Goal: Information Seeking & Learning: Find specific page/section

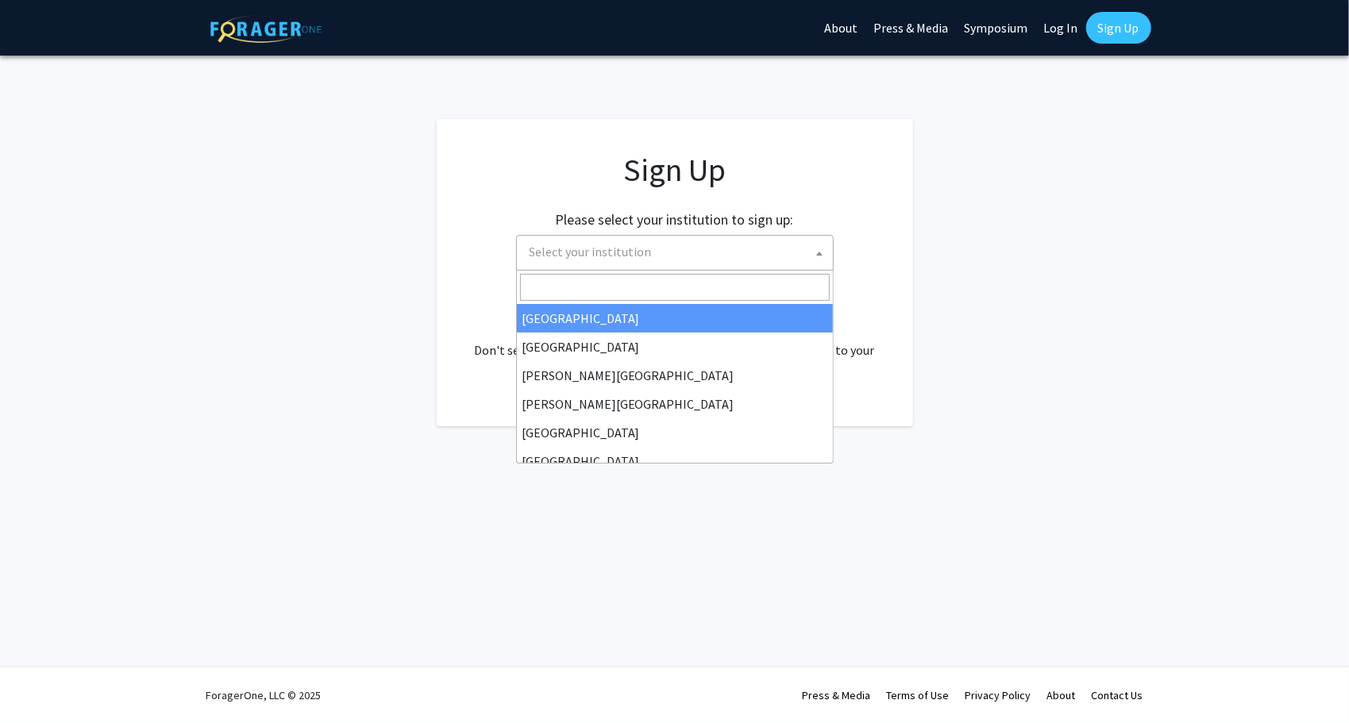
click at [789, 257] on span "Select your institution" at bounding box center [678, 252] width 310 height 33
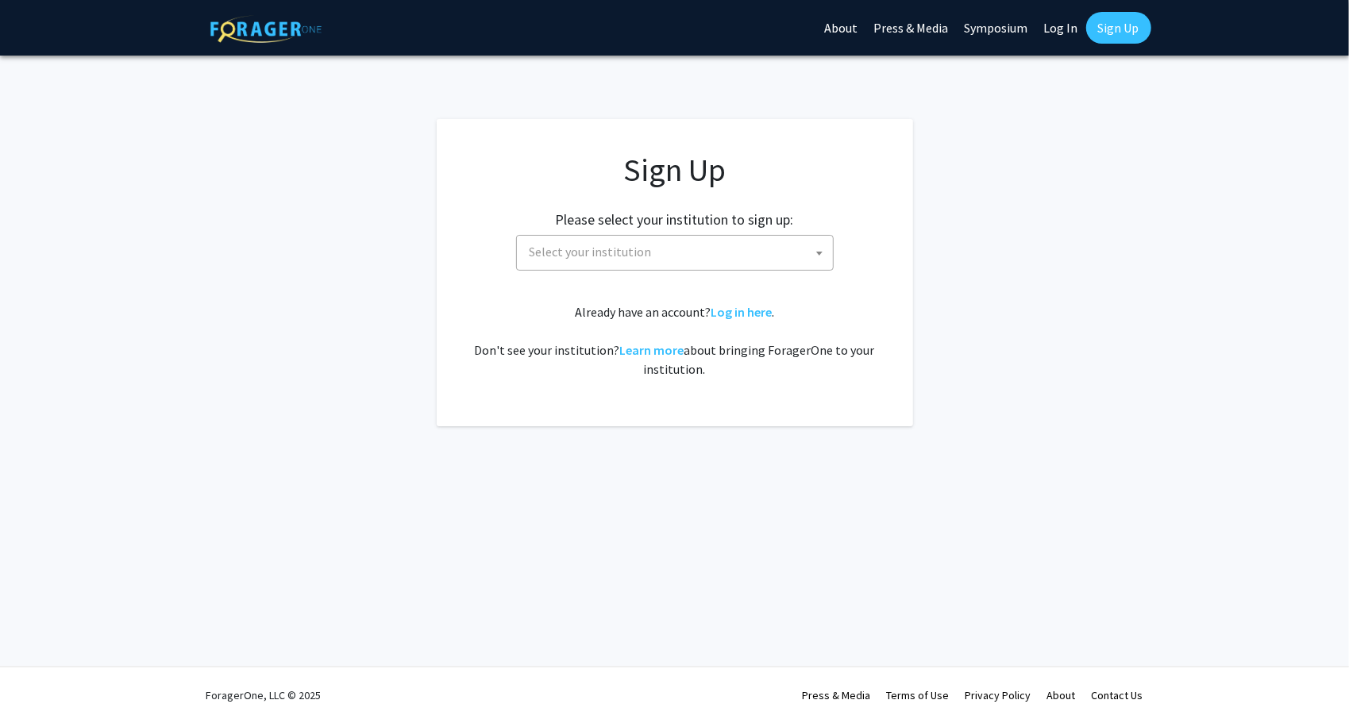
click at [895, 199] on fg-card "Sign Up Please select your institution to sign up: [GEOGRAPHIC_DATA] [GEOGRAPHI…" at bounding box center [675, 272] width 476 height 307
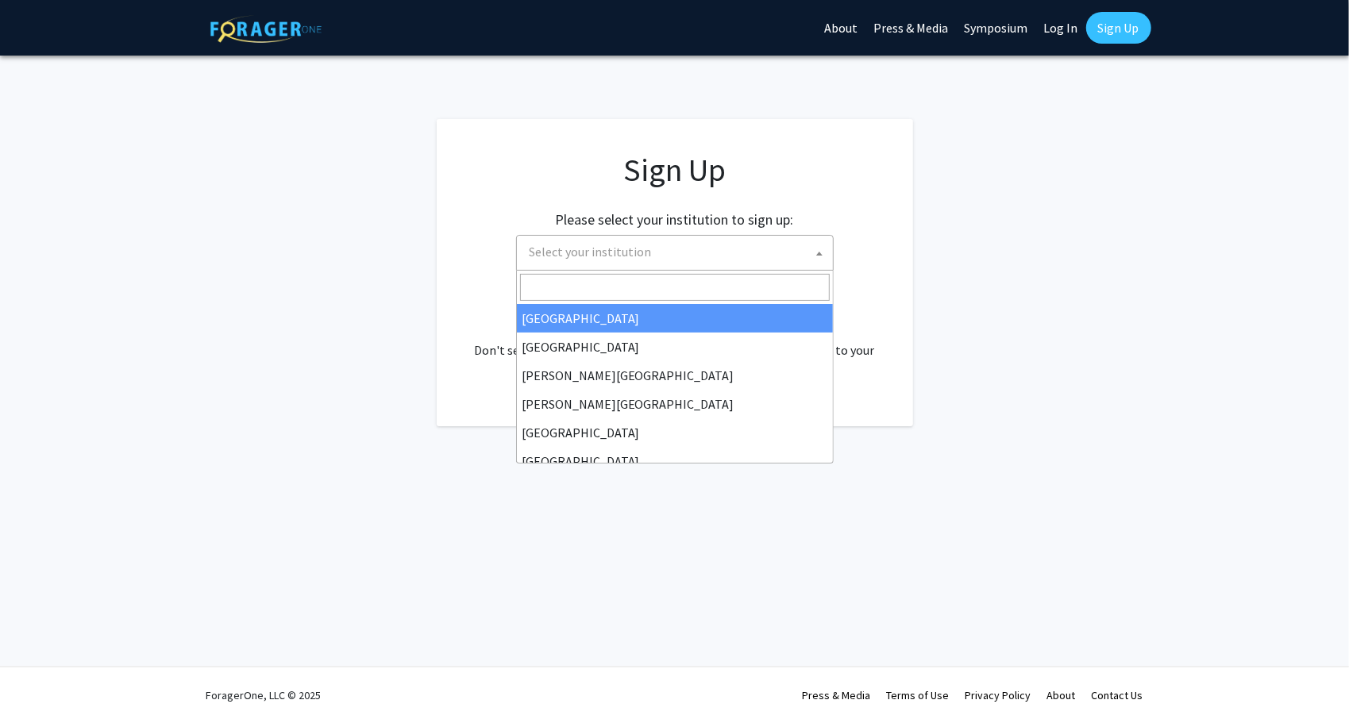
click at [806, 252] on span "Select your institution" at bounding box center [678, 252] width 310 height 33
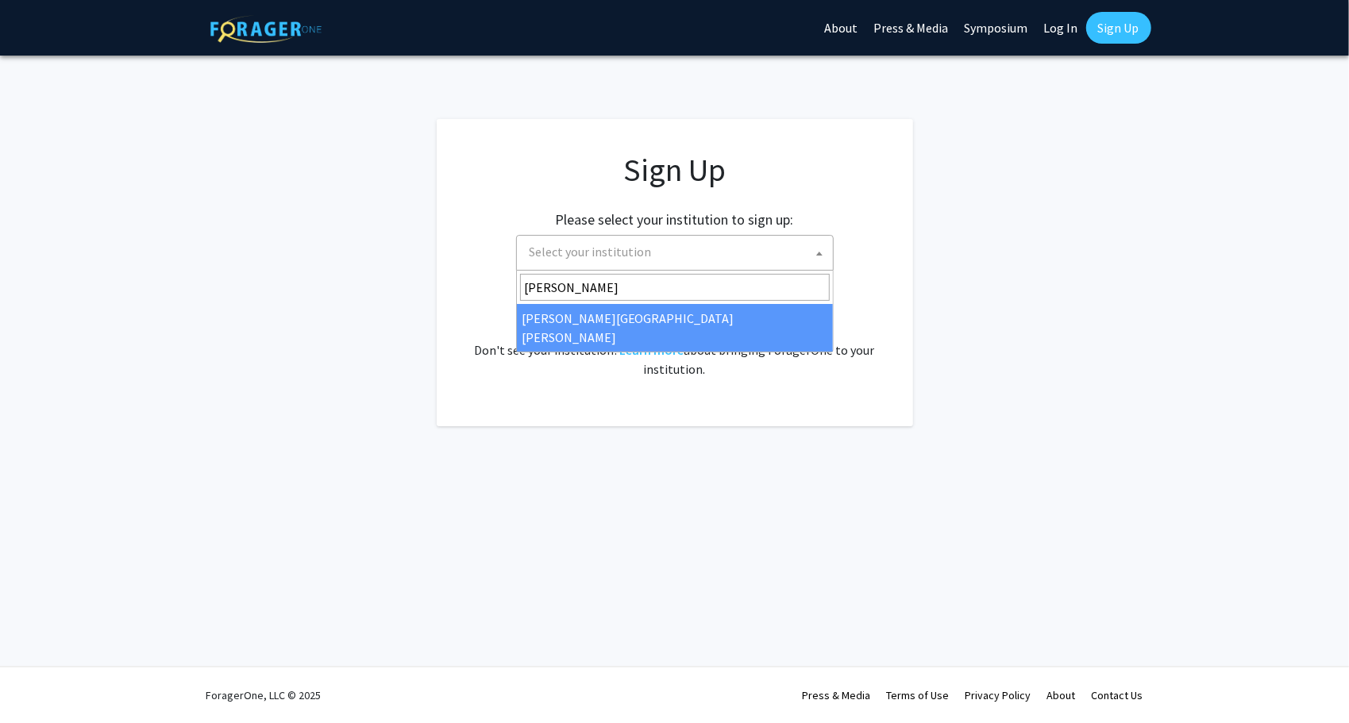
type input "[PERSON_NAME]"
select select "1"
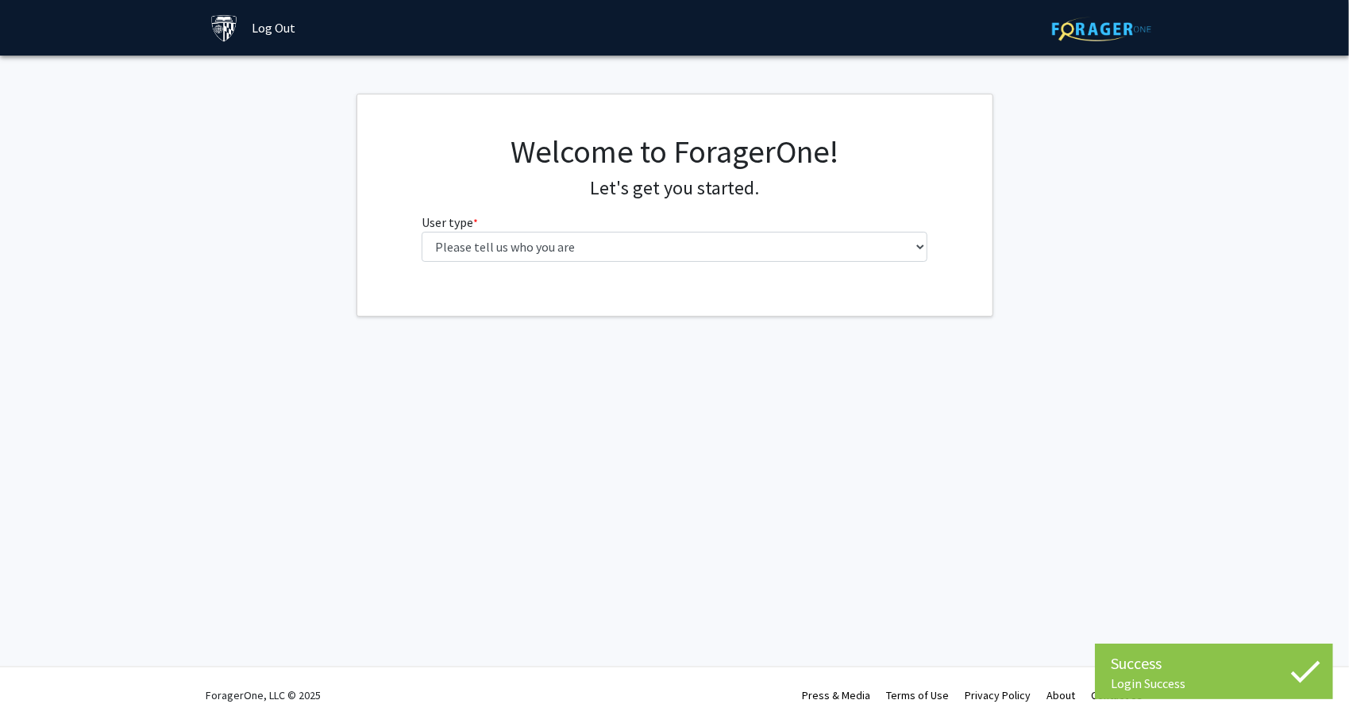
click at [681, 221] on fg-select "User type * required Please tell us who you are Undergraduate Student Master's …" at bounding box center [674, 237] width 506 height 49
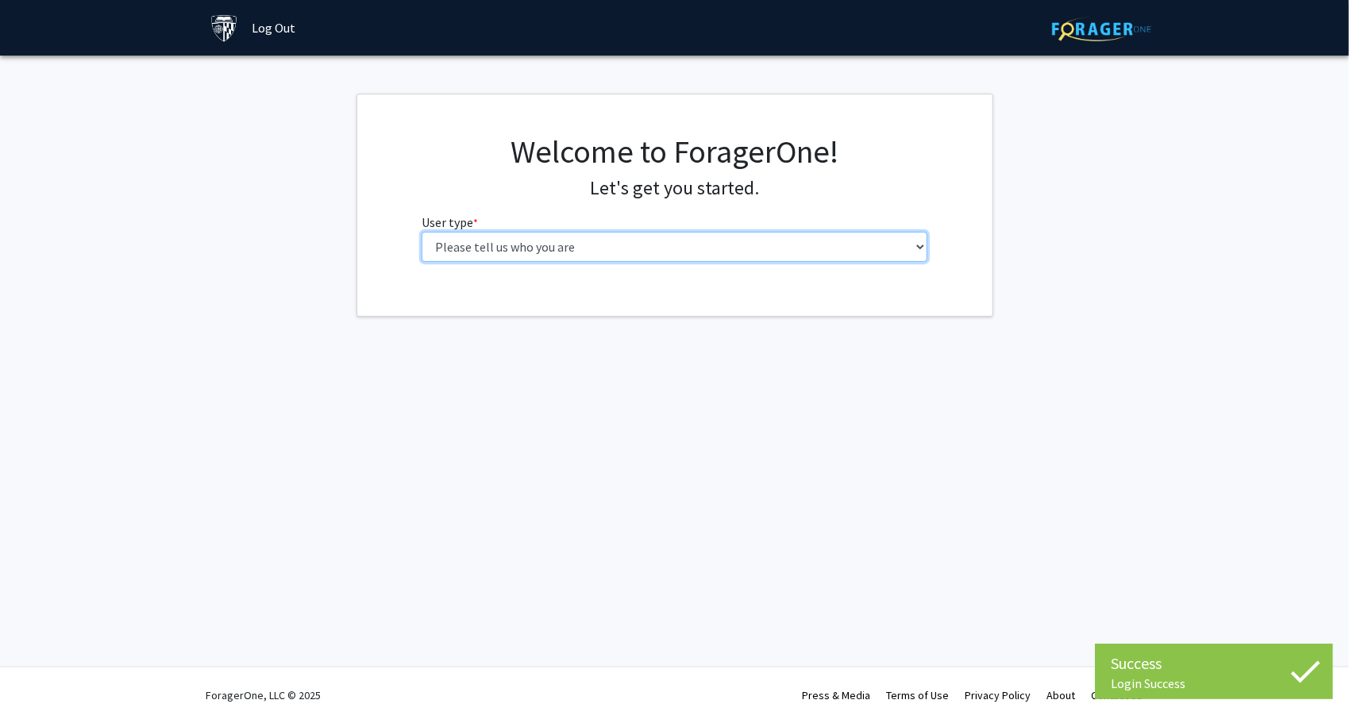
click at [662, 242] on select "Please tell us who you are Undergraduate Student Master's Student Doctoral Cand…" at bounding box center [674, 247] width 506 height 30
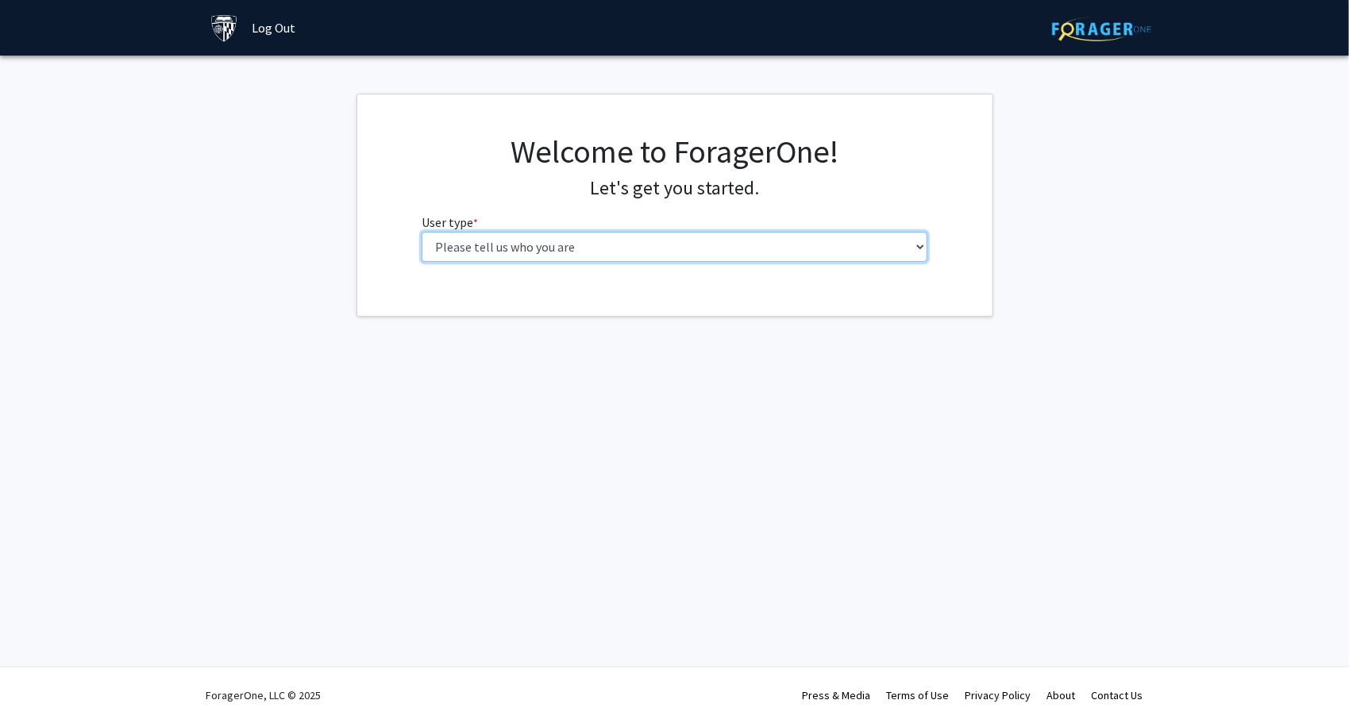
select select "2: masters"
click at [421, 232] on select "Please tell us who you are Undergraduate Student Master's Student Doctoral Cand…" at bounding box center [674, 247] width 506 height 30
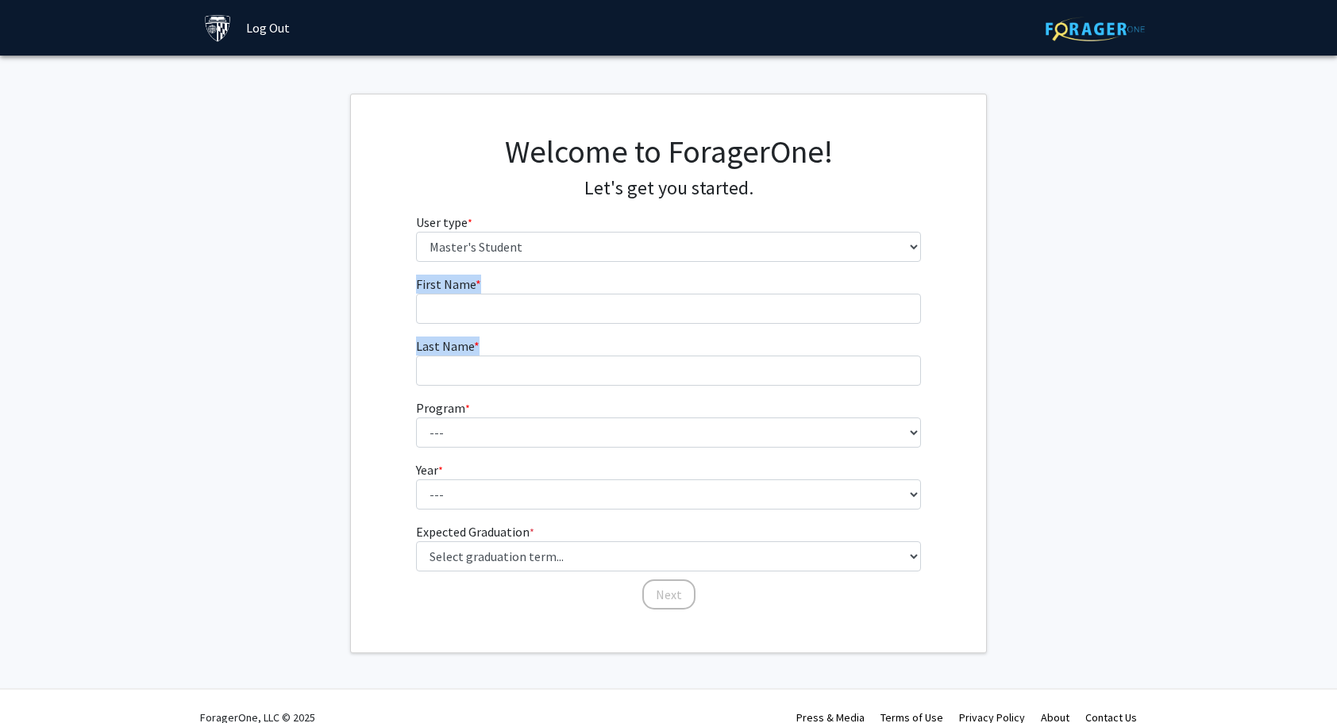
drag, startPoint x: 799, startPoint y: 327, endPoint x: 795, endPoint y: 319, distance: 8.5
click at [795, 319] on form "First Name * required Last Name * required Program * required --- Anatomy Educa…" at bounding box center [669, 435] width 506 height 321
click at [795, 319] on input "First Name * required" at bounding box center [669, 309] width 506 height 30
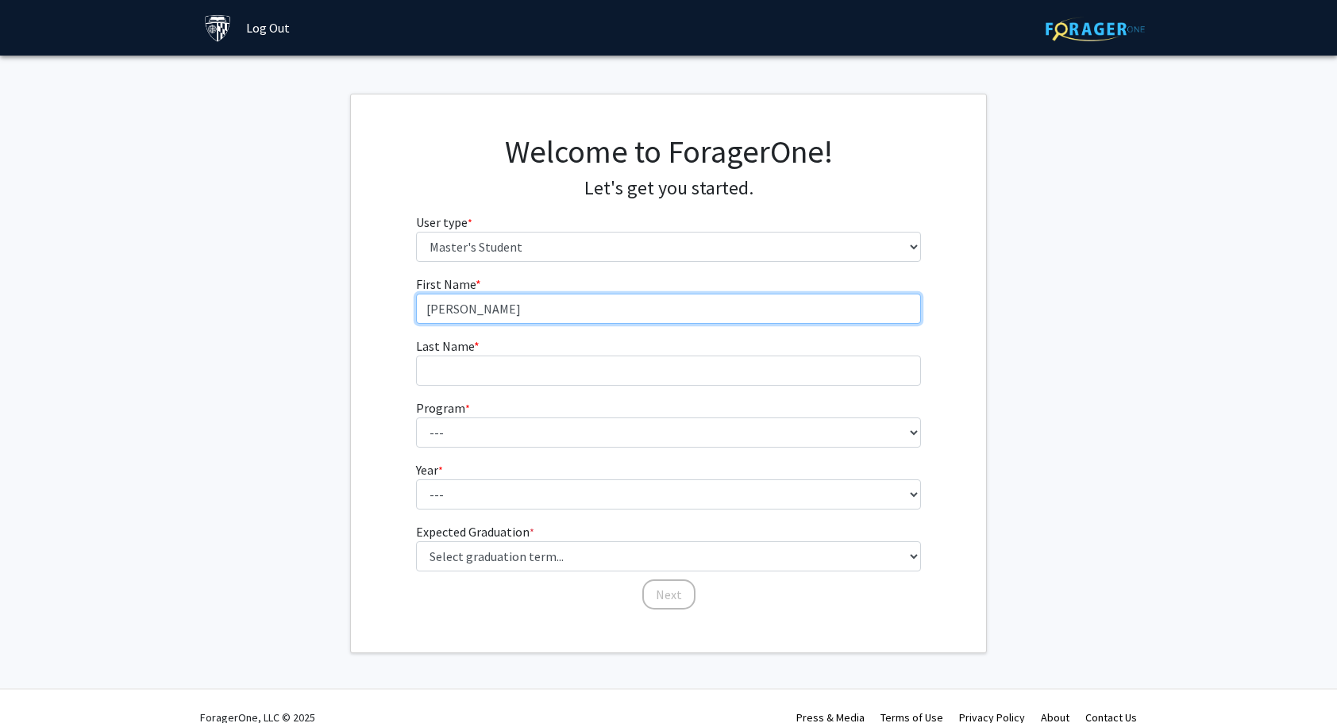
type input "Joshua"
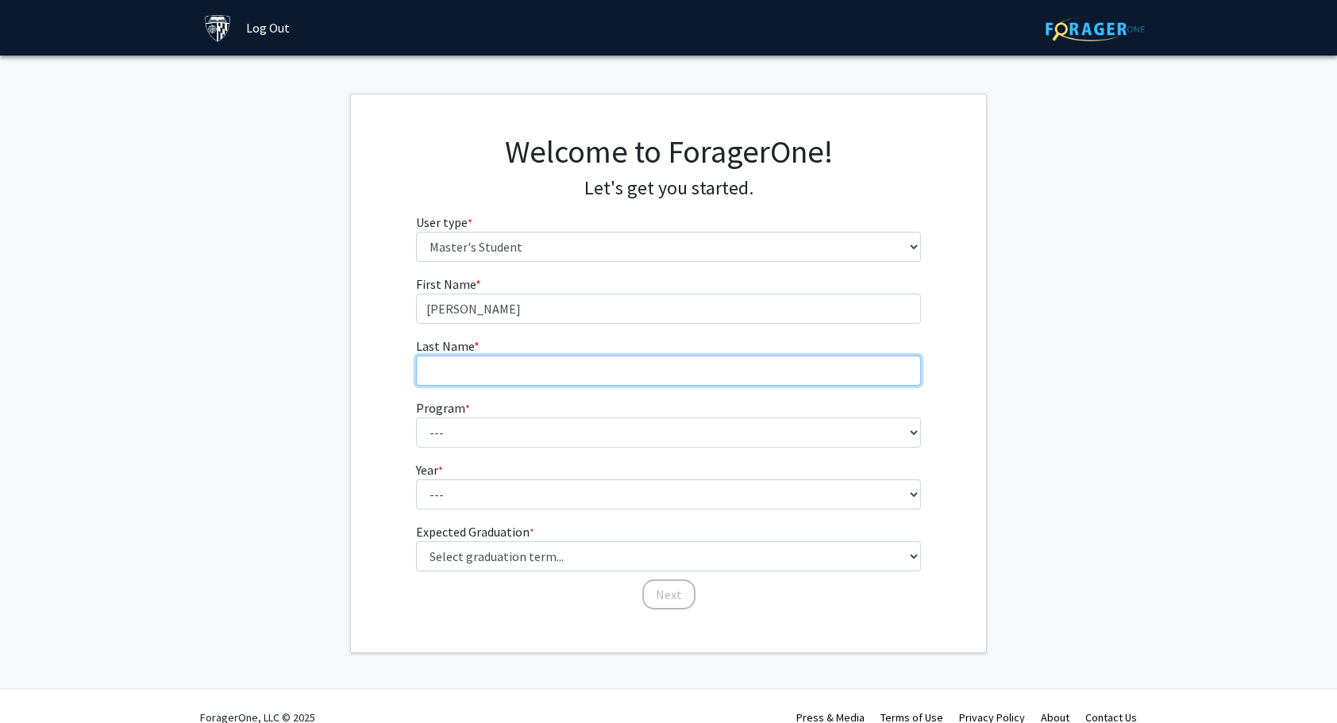
click at [719, 371] on input "Last Name * required" at bounding box center [669, 371] width 506 height 30
type input "J"
type input "Heisler"
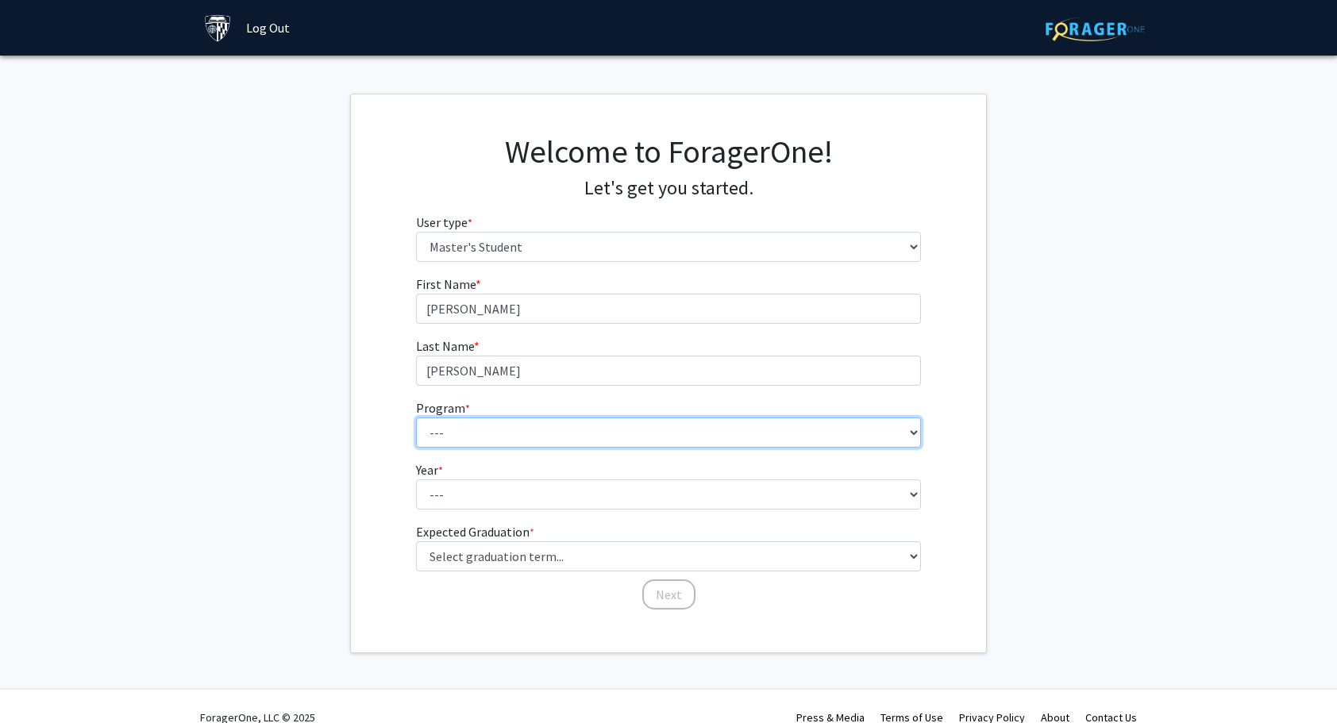
click at [655, 435] on select "--- Anatomy Education Applied and Computational Mathematics Applied Biomedical …" at bounding box center [669, 433] width 506 height 30
select select "51: 40"
click at [416, 418] on select "--- Anatomy Education Applied and Computational Mathematics Applied Biomedical …" at bounding box center [669, 433] width 506 height 30
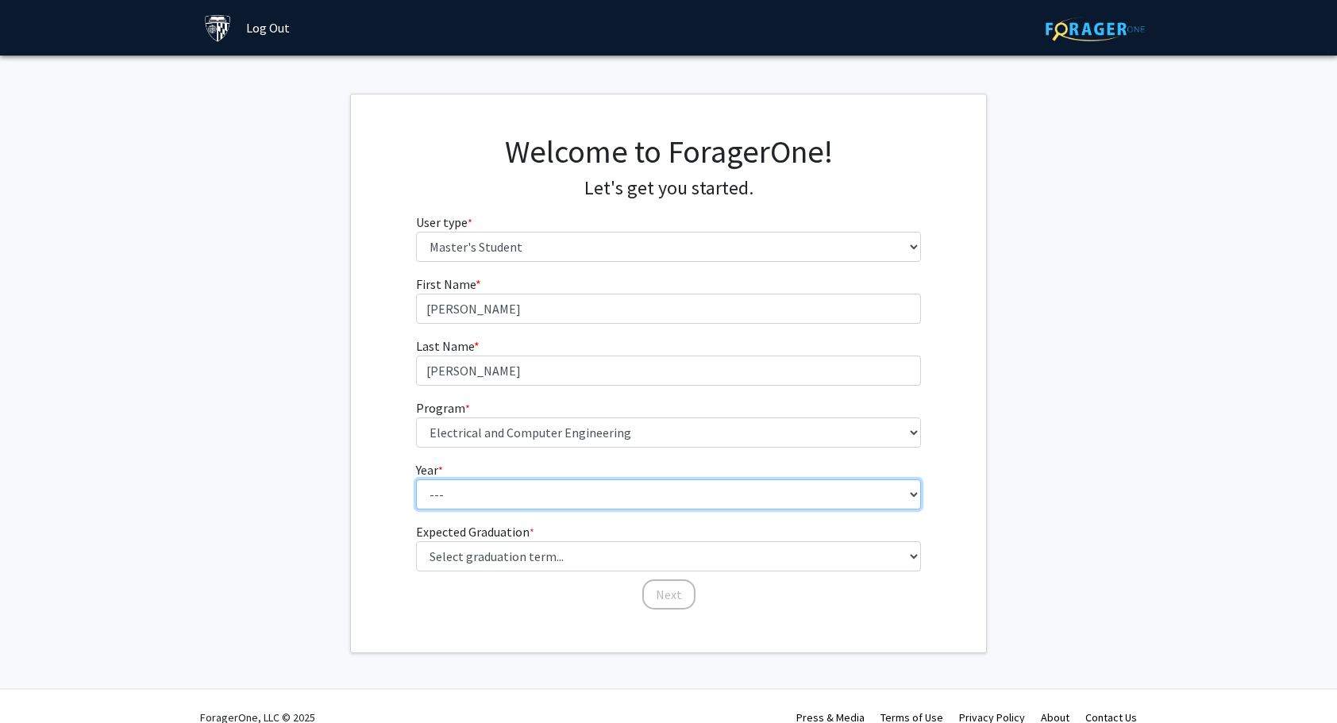
click at [543, 489] on select "--- First Year Second Year" at bounding box center [669, 494] width 506 height 30
select select "1: first_year"
click at [416, 479] on select "--- First Year Second Year" at bounding box center [669, 494] width 506 height 30
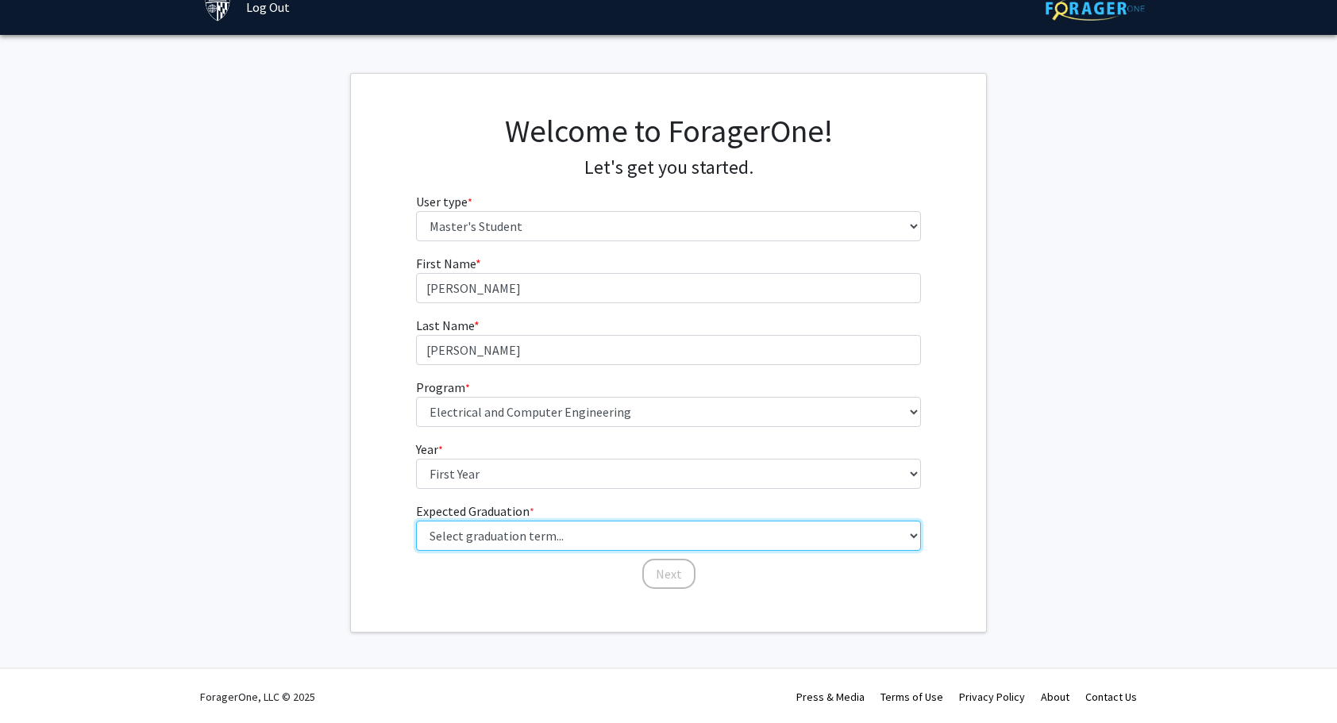
click at [556, 532] on select "Select graduation term... Spring 2025 Summer 2025 Fall 2025 Winter 2025 Spring …" at bounding box center [669, 536] width 506 height 30
select select "9: spring_2027"
click at [416, 521] on select "Select graduation term... Spring 2025 Summer 2025 Fall 2025 Winter 2025 Spring …" at bounding box center [669, 536] width 506 height 30
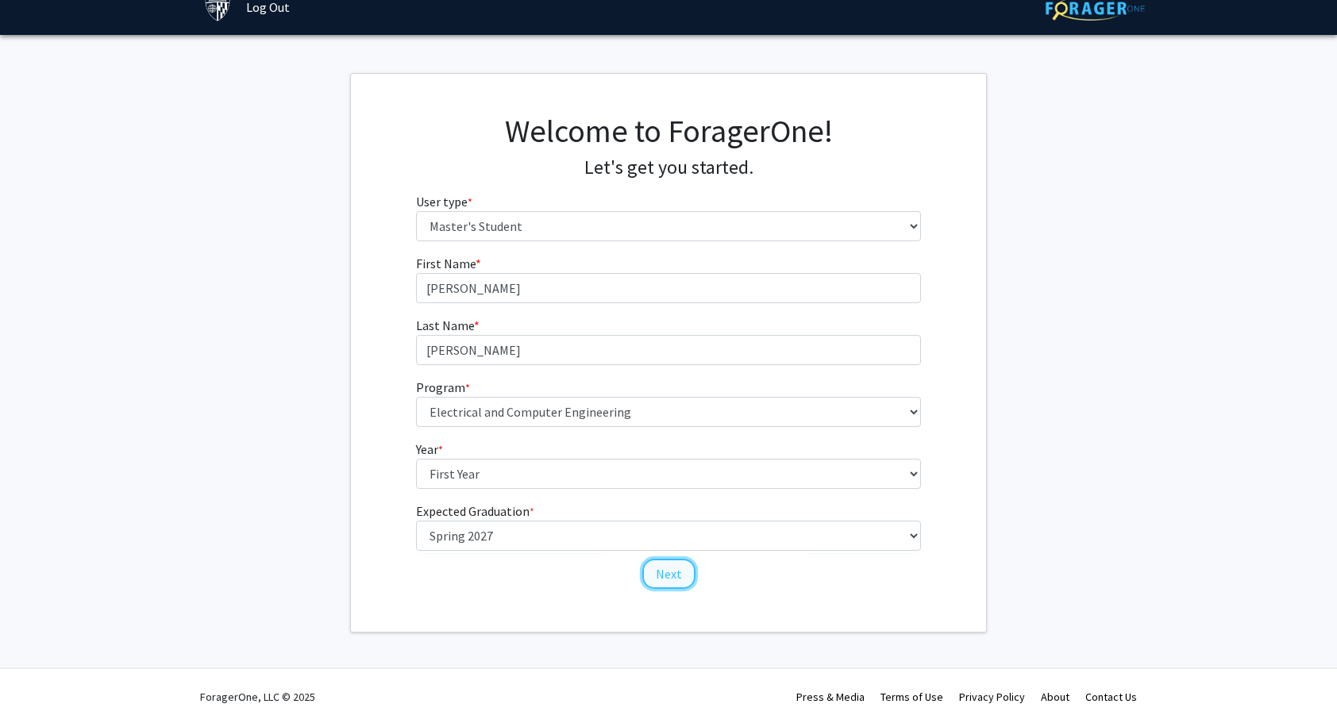
click at [660, 569] on button "Next" at bounding box center [668, 574] width 53 height 30
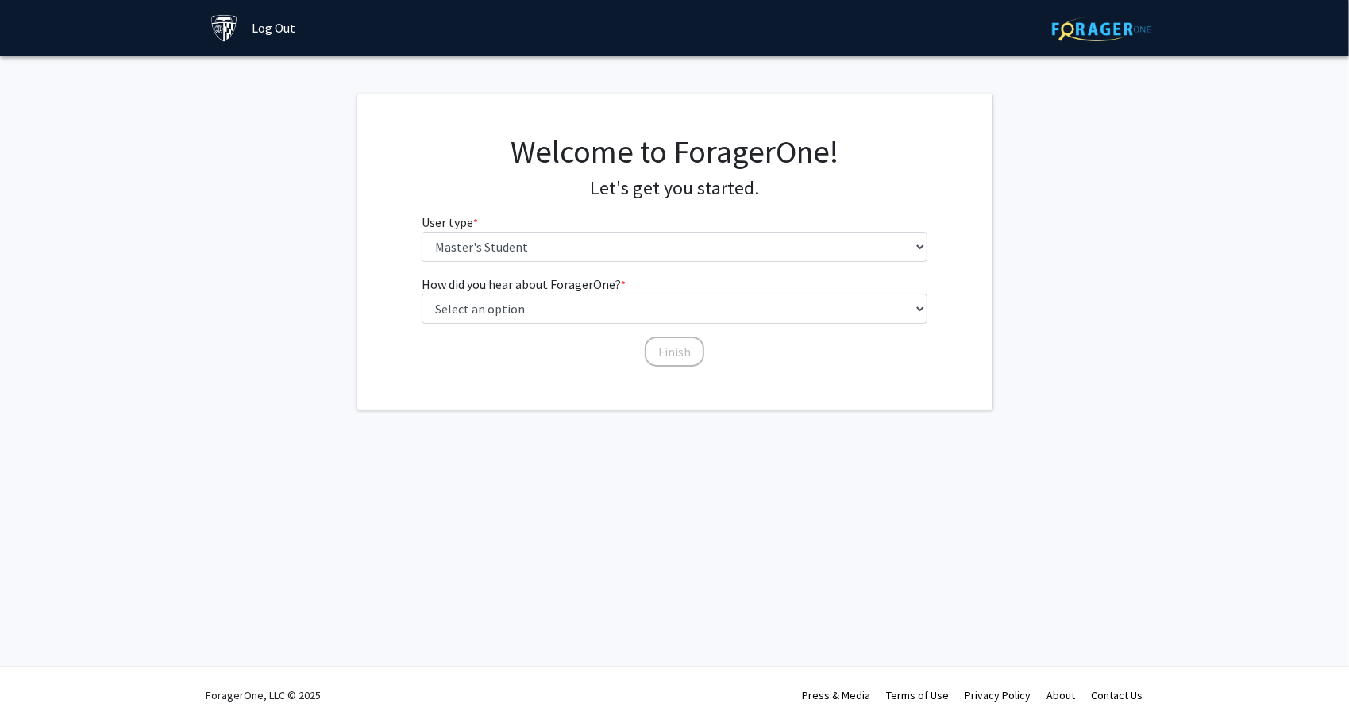
click at [716, 325] on div "How did you hear about ForagerOne? * required Select an option Peer/student rec…" at bounding box center [674, 314] width 506 height 78
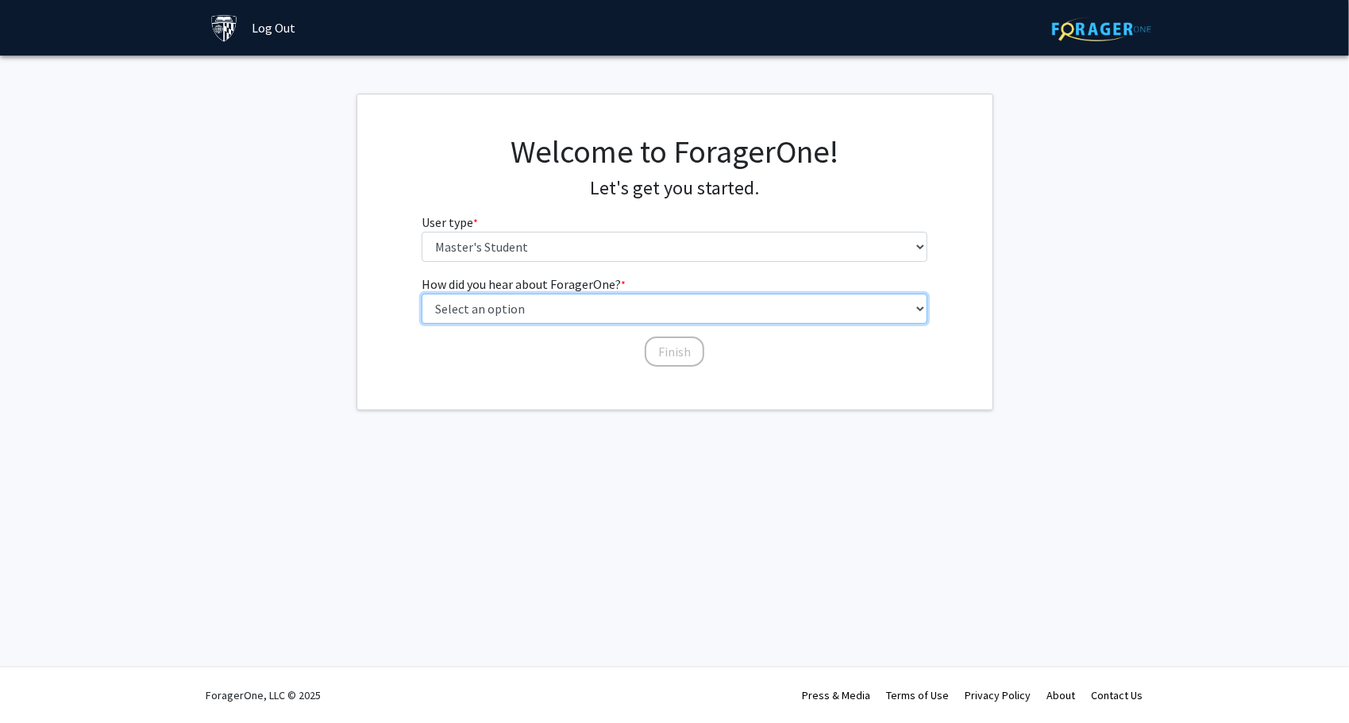
click at [729, 302] on select "Select an option Peer/student recommendation Faculty/staff recommendation Unive…" at bounding box center [674, 309] width 506 height 30
select select "3: university_website"
click at [421, 294] on select "Select an option Peer/student recommendation Faculty/staff recommendation Unive…" at bounding box center [674, 309] width 506 height 30
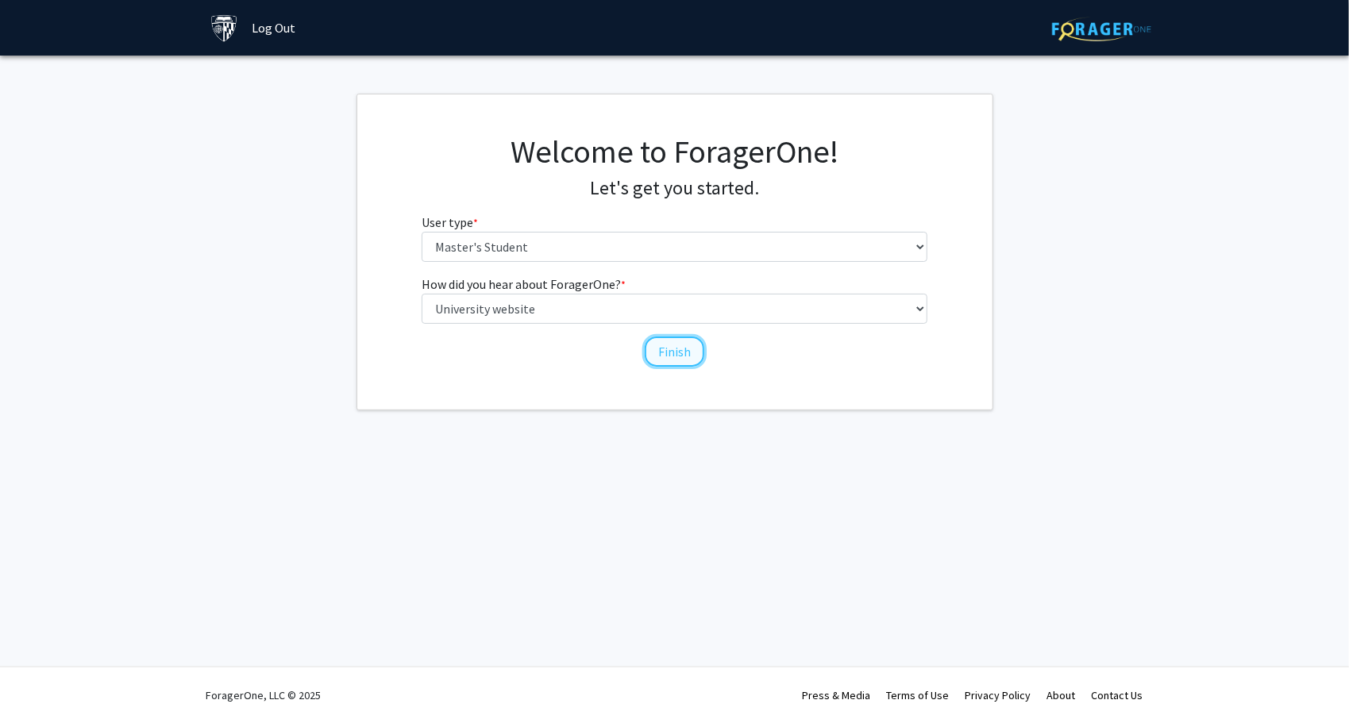
click at [687, 349] on button "Finish" at bounding box center [675, 352] width 60 height 30
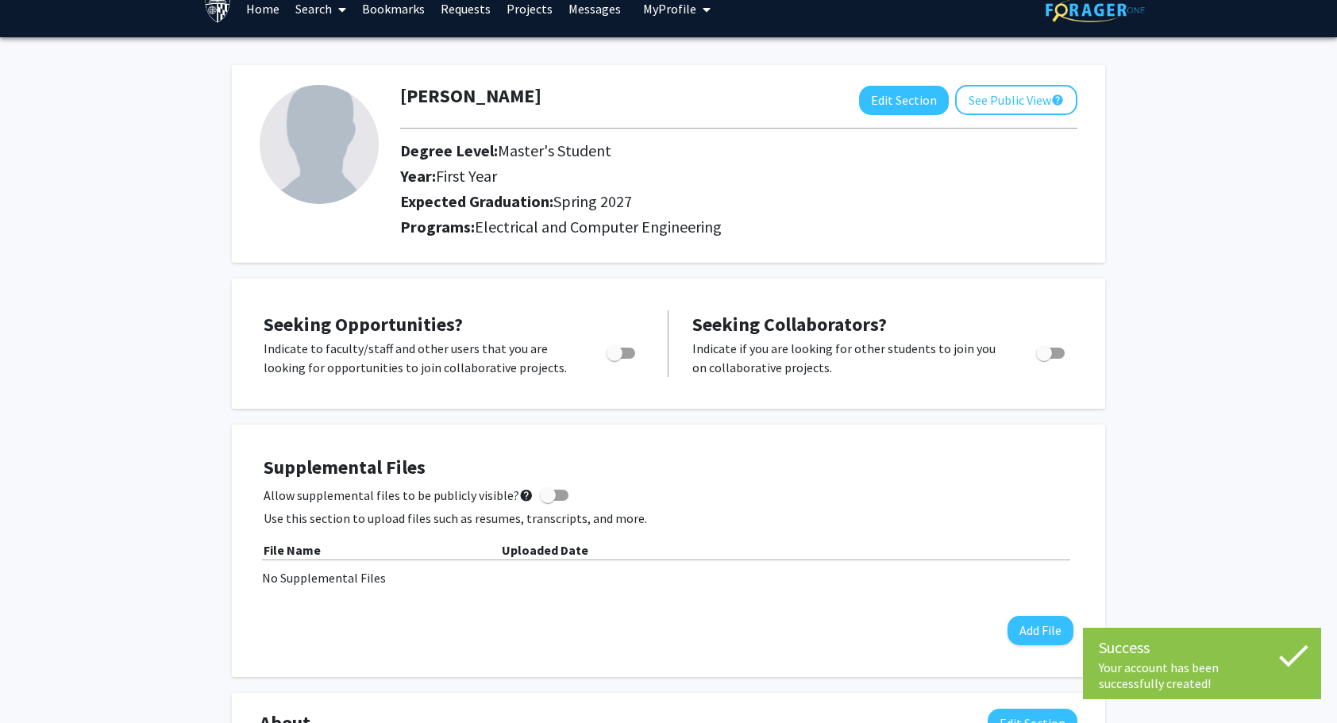
scroll to position [25, 0]
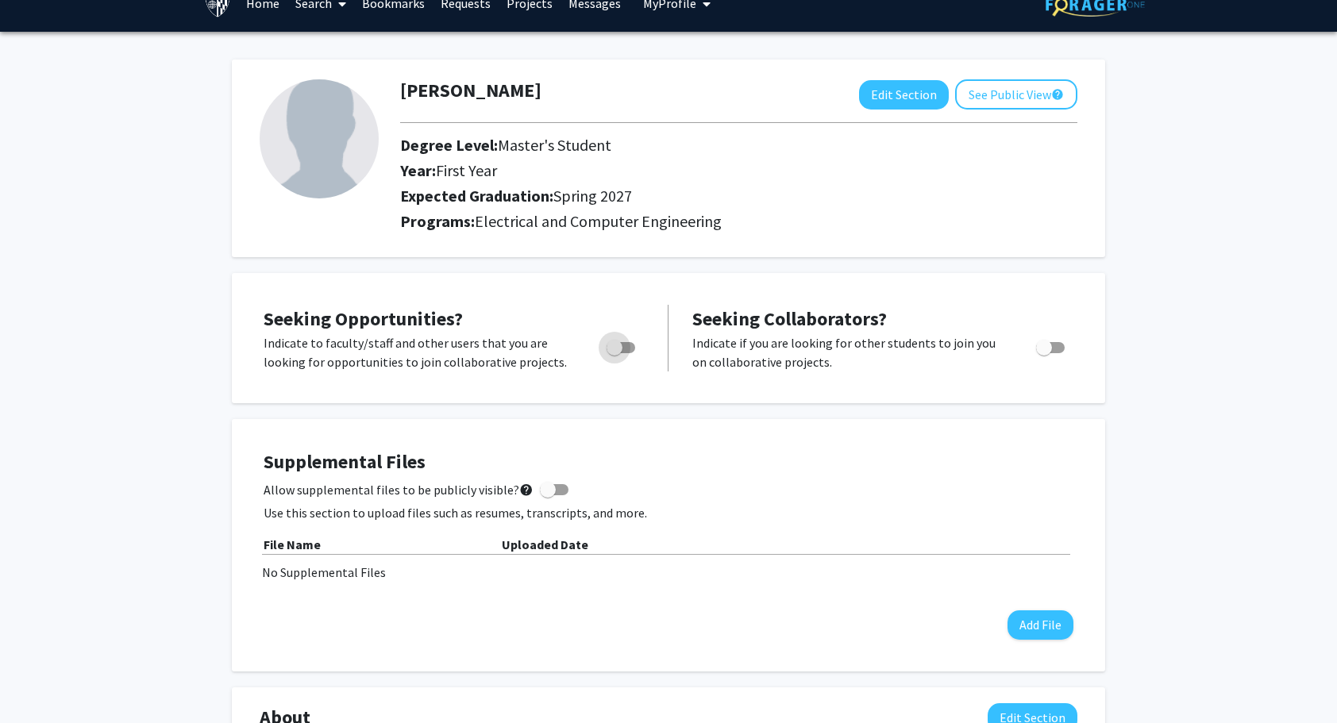
click at [622, 349] on span "Toggle" at bounding box center [614, 348] width 16 height 16
click at [614, 353] on input "Are you actively seeking opportunities?" at bounding box center [614, 353] width 1 height 1
checkbox input "true"
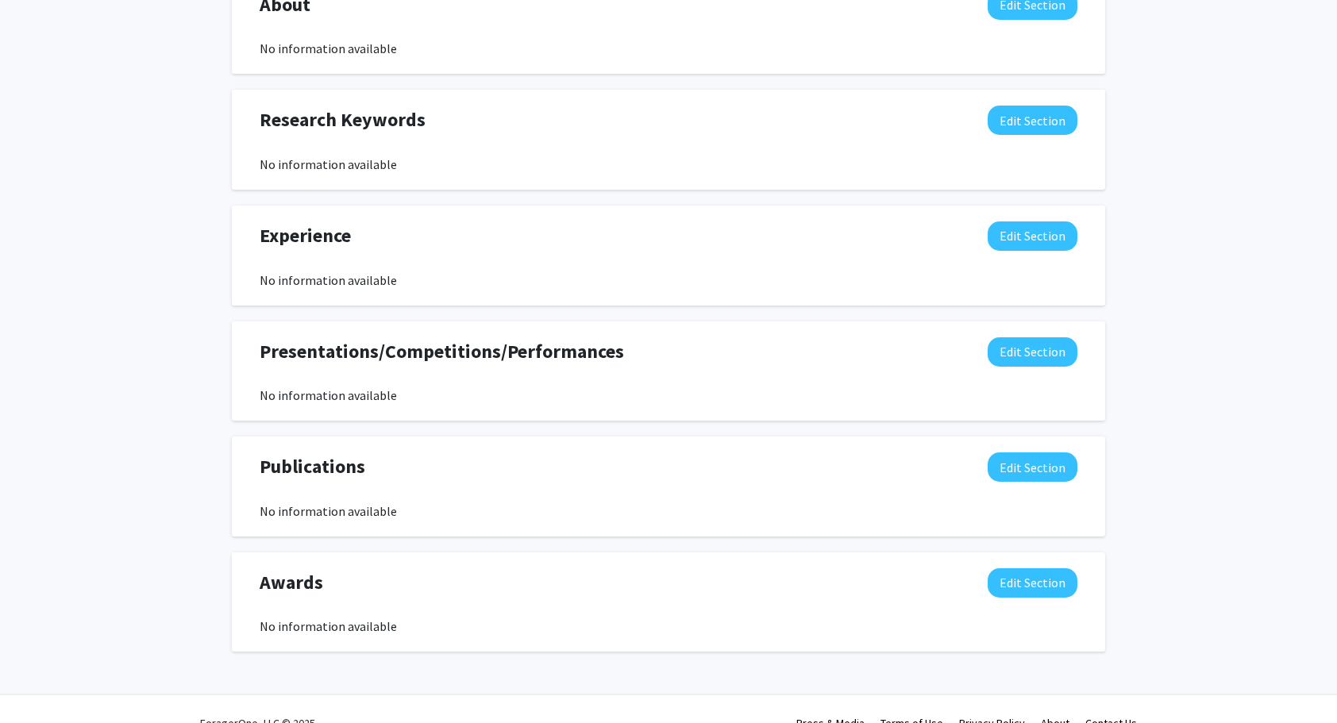
scroll to position [741, 0]
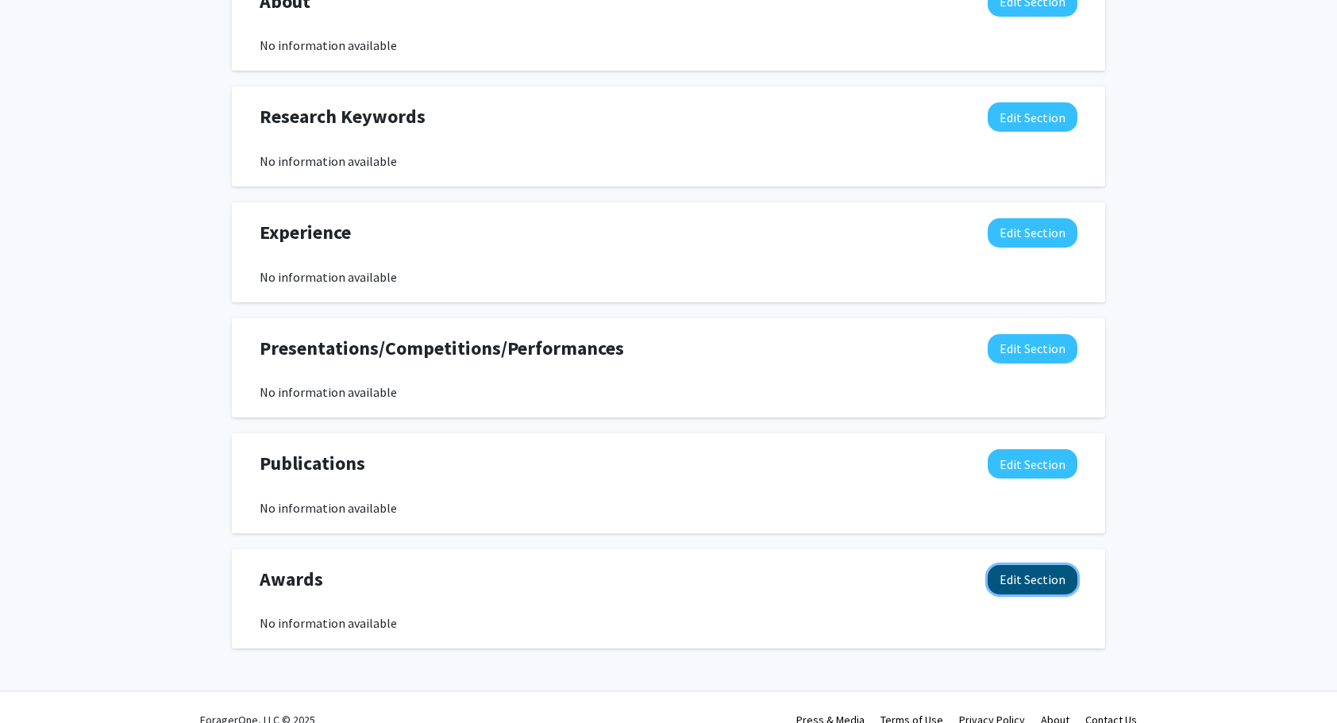
click at [1008, 572] on button "Edit Section" at bounding box center [1032, 579] width 90 height 29
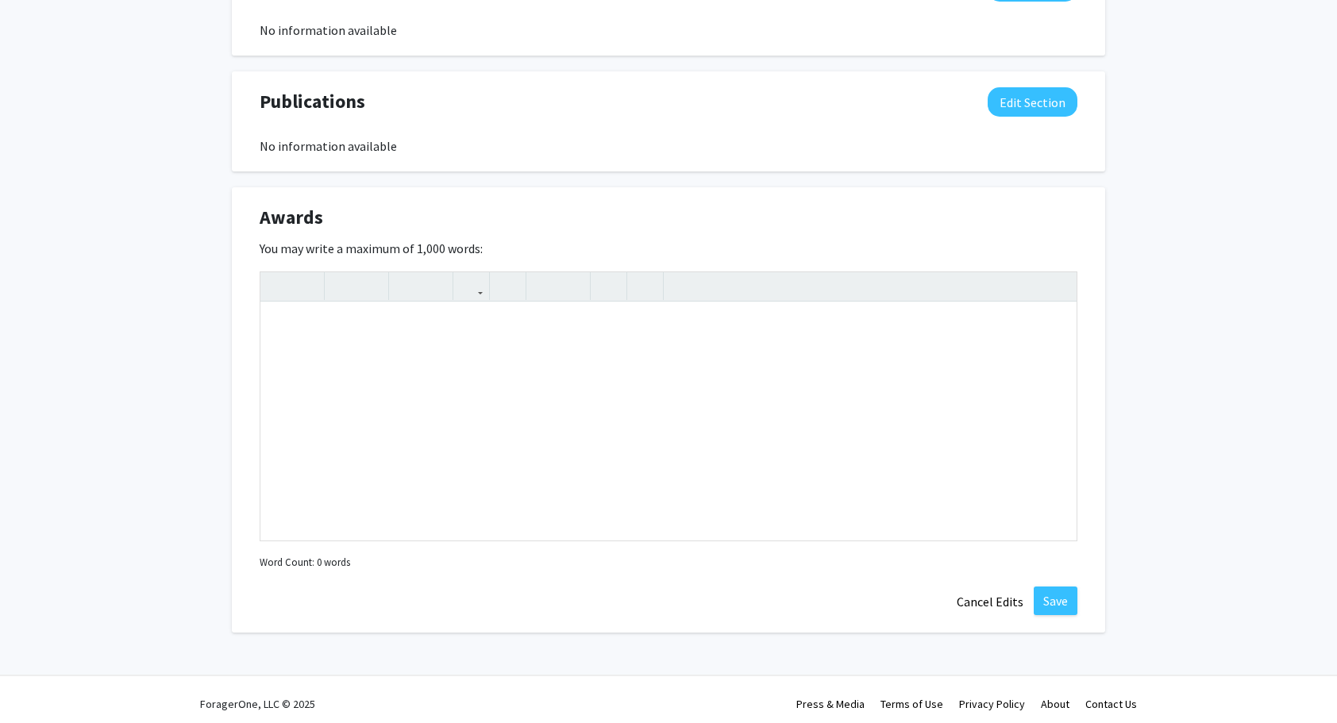
scroll to position [1110, 0]
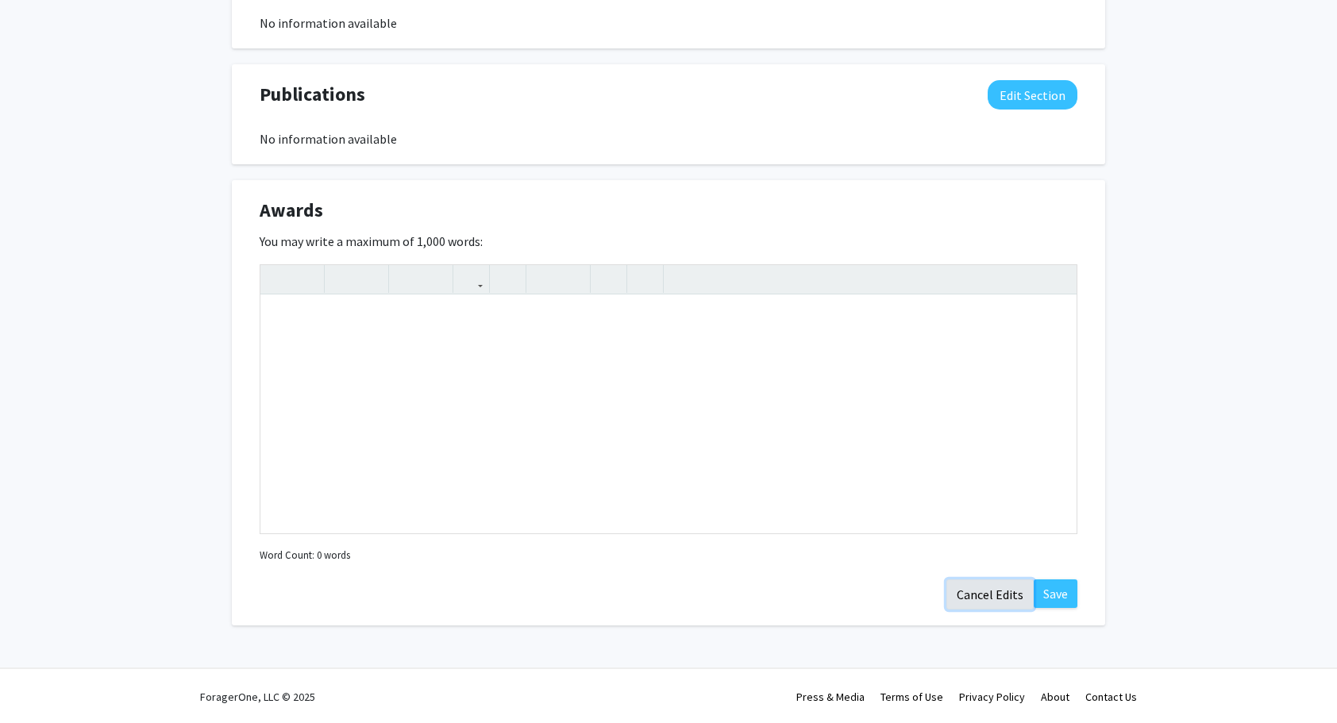
click at [976, 594] on button "Cancel Edits" at bounding box center [989, 594] width 87 height 30
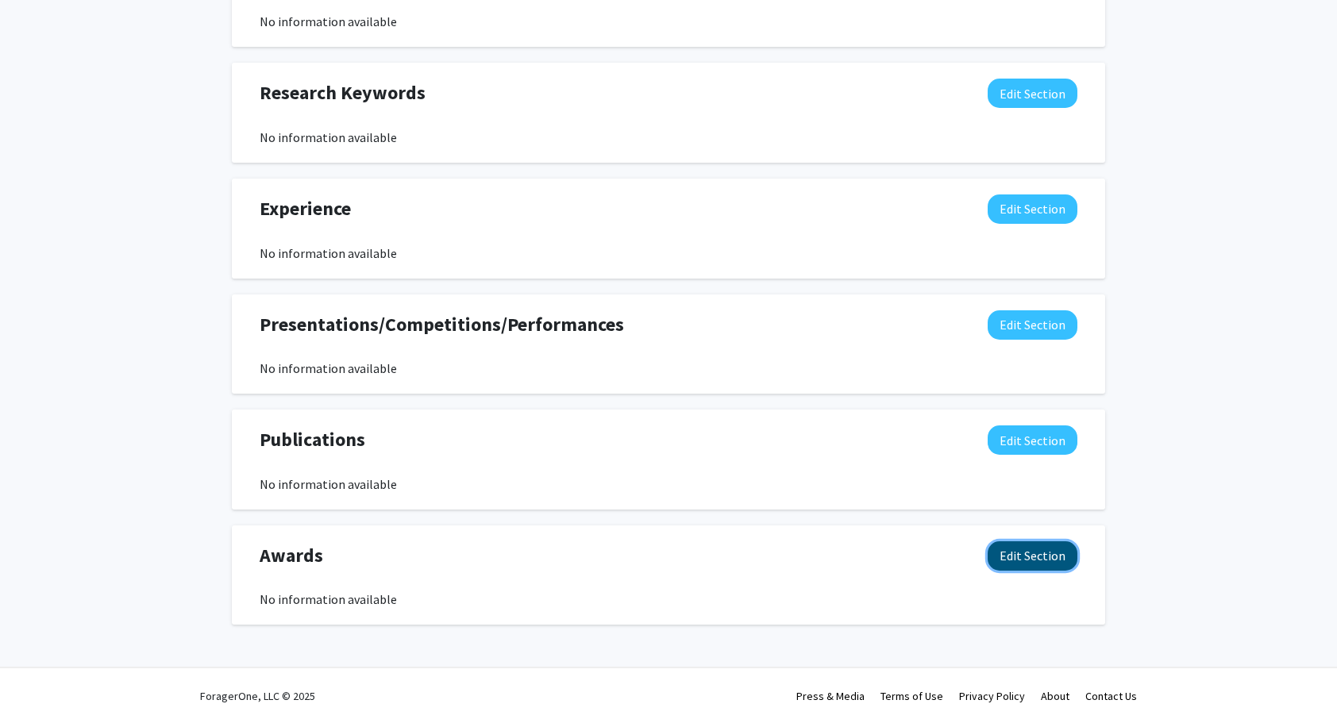
click at [1003, 557] on button "Edit Section" at bounding box center [1032, 555] width 90 height 29
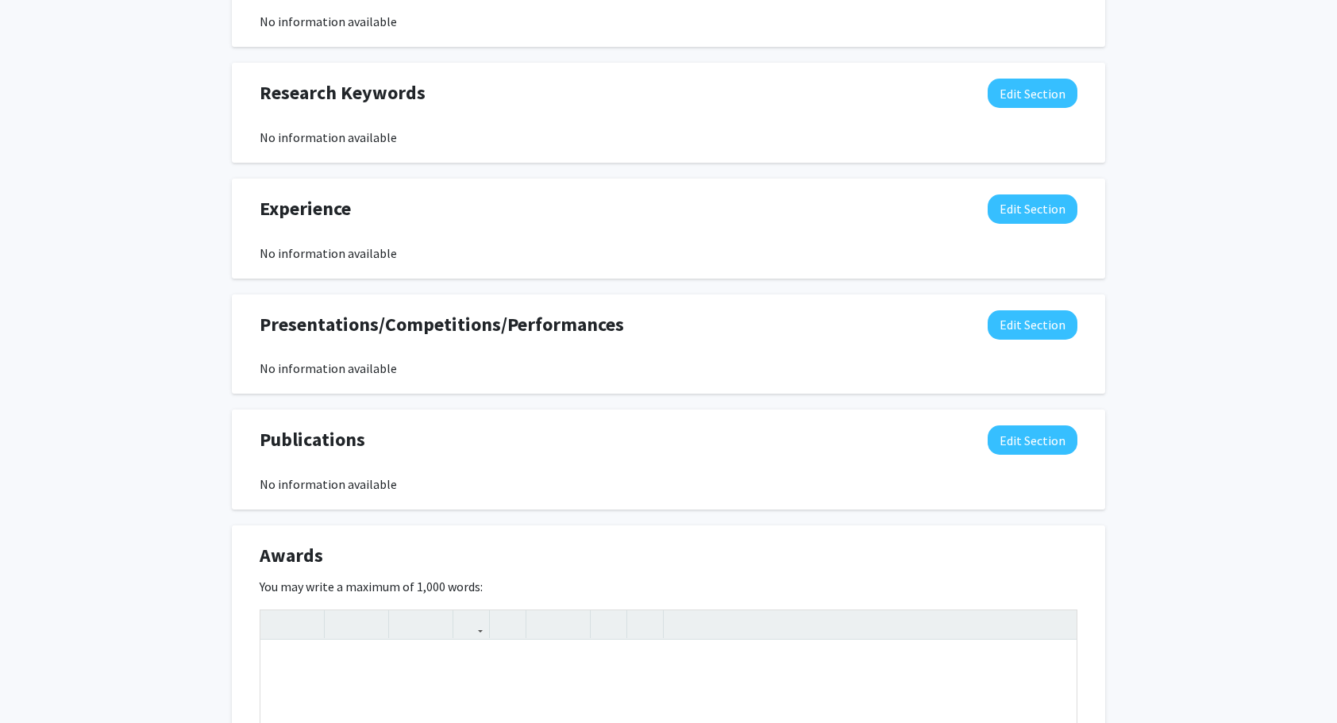
scroll to position [997, 0]
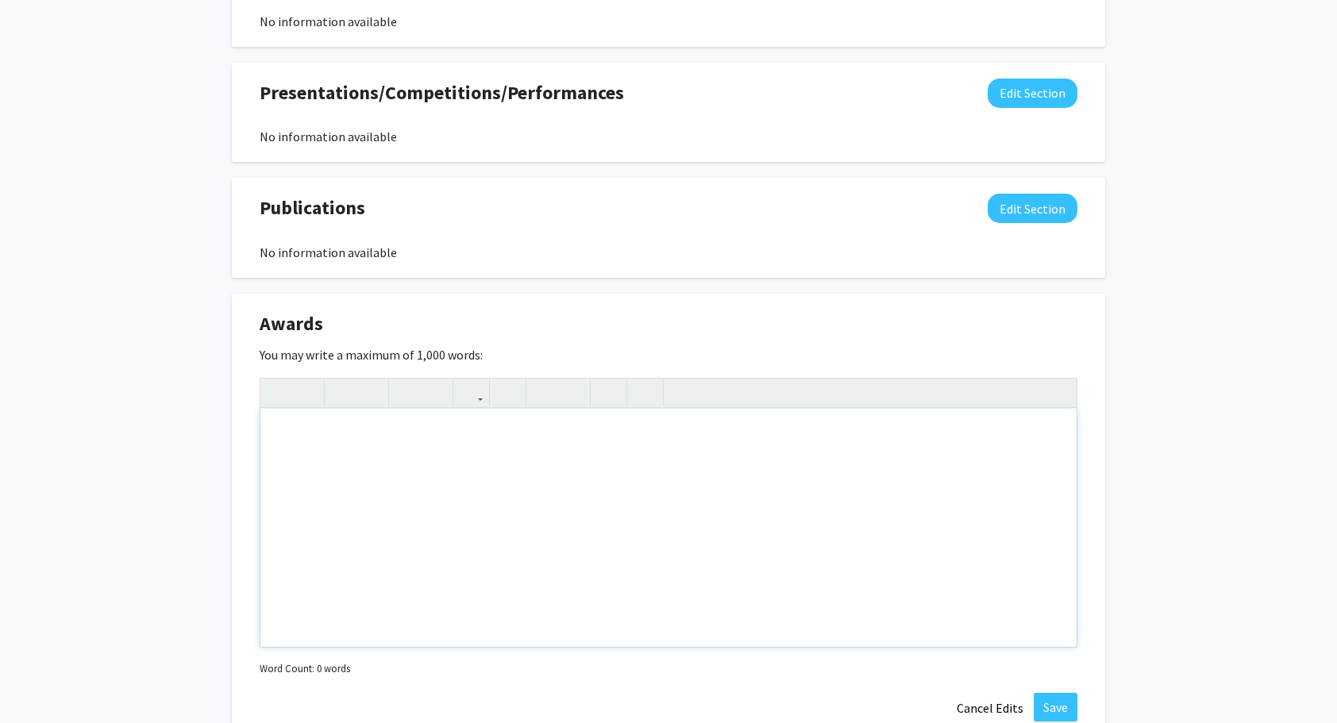
click at [822, 530] on div "Note to users with screen readers: Please deactivate our accessibility plugin f…" at bounding box center [668, 528] width 816 height 238
type textarea "OMSI SciComm Fellow Recipient"
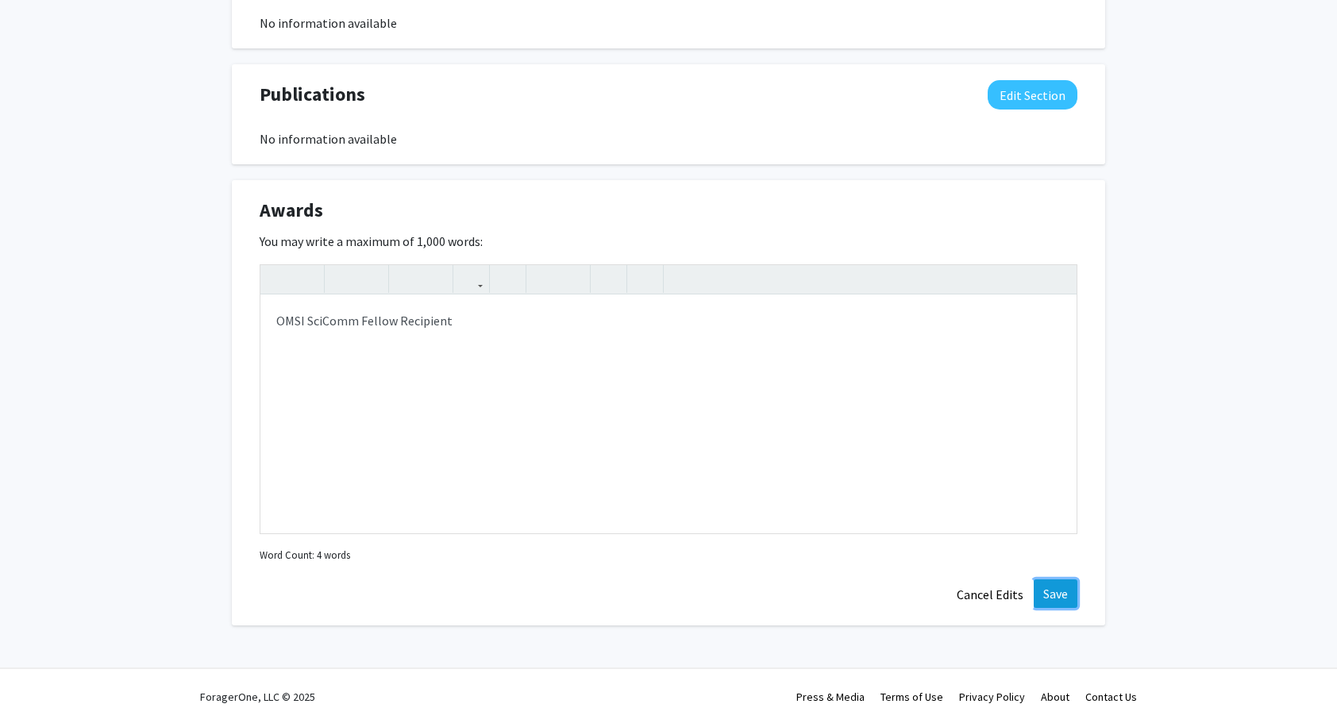
click at [1053, 598] on button "Save" at bounding box center [1055, 593] width 44 height 29
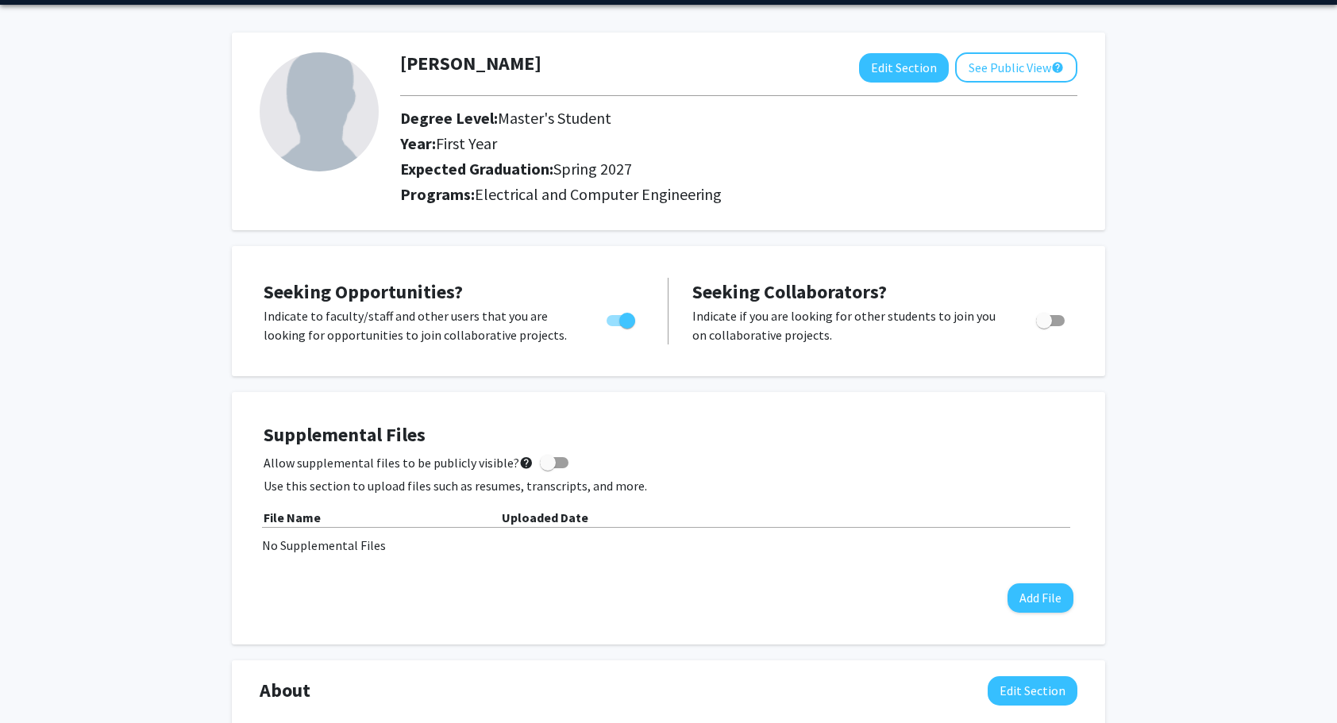
scroll to position [0, 0]
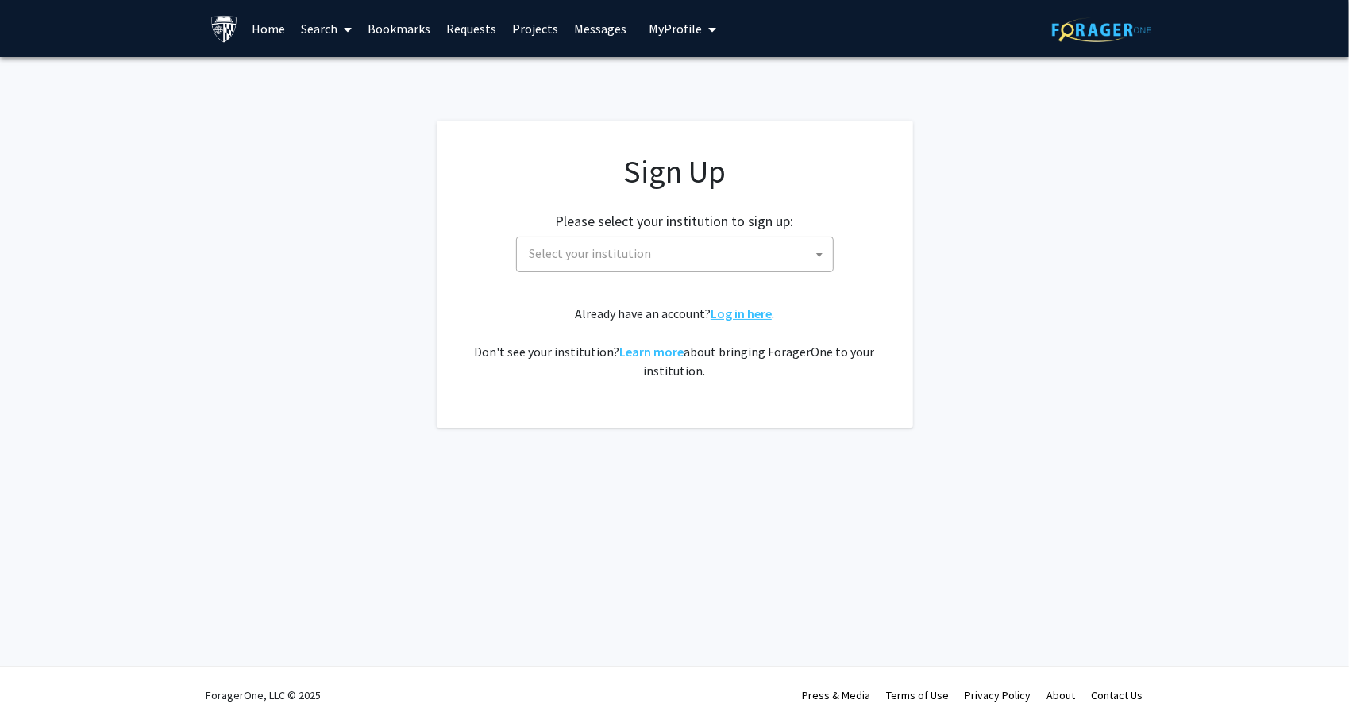
click at [729, 318] on link "Log in here" at bounding box center [740, 314] width 61 height 16
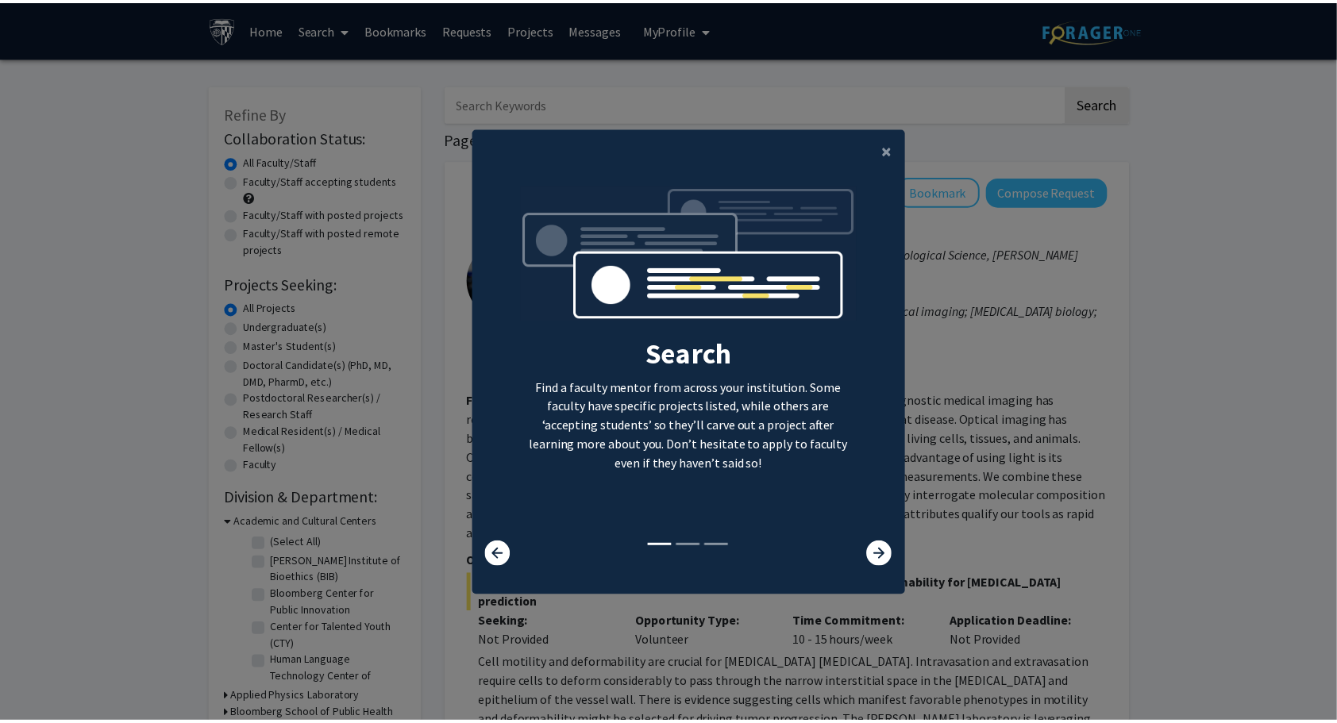
scroll to position [16, 0]
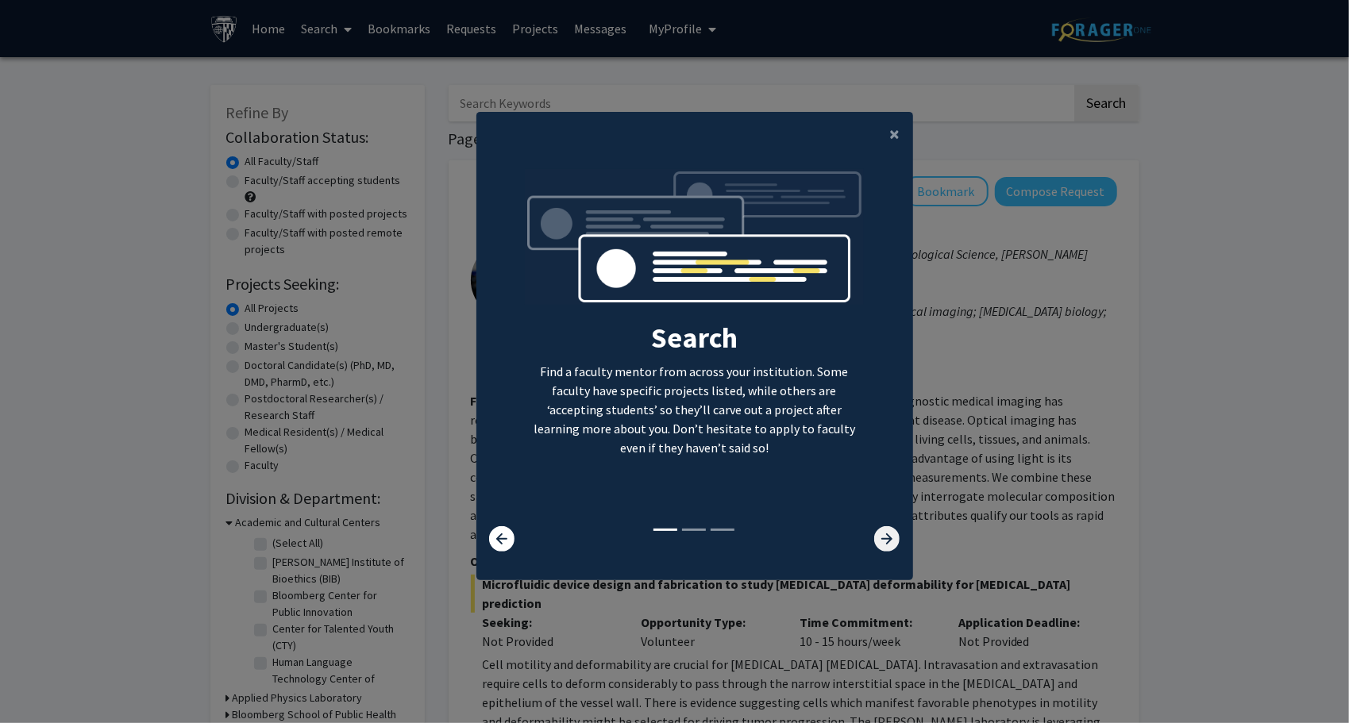
click at [874, 530] on icon at bounding box center [886, 538] width 25 height 25
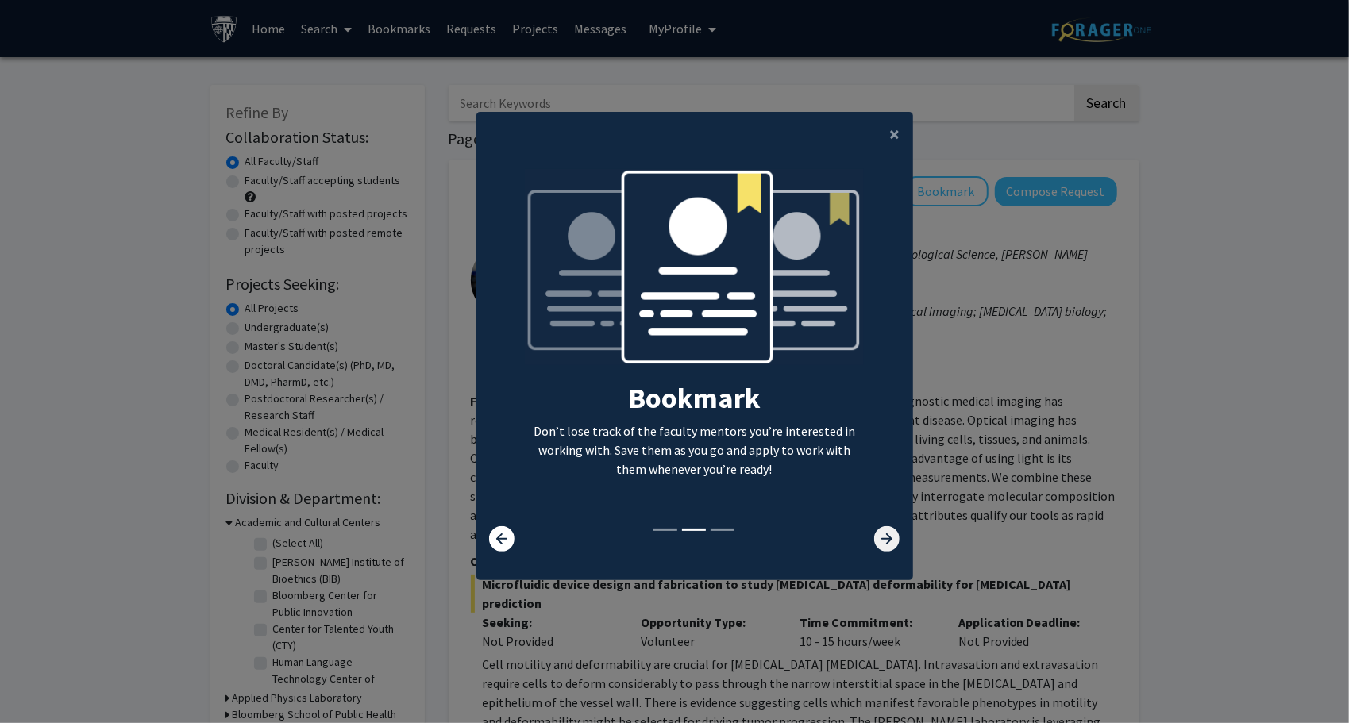
click at [874, 530] on icon at bounding box center [886, 538] width 25 height 25
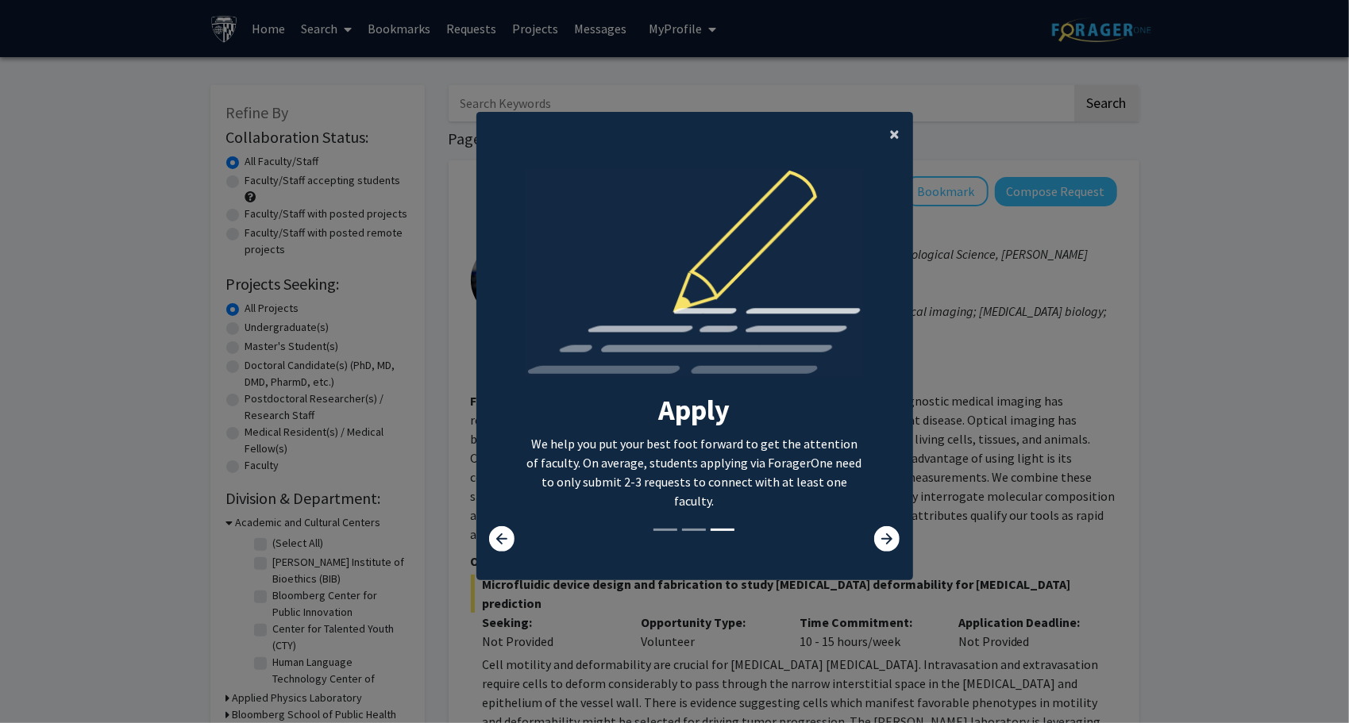
click at [878, 137] on button "×" at bounding box center [895, 134] width 36 height 44
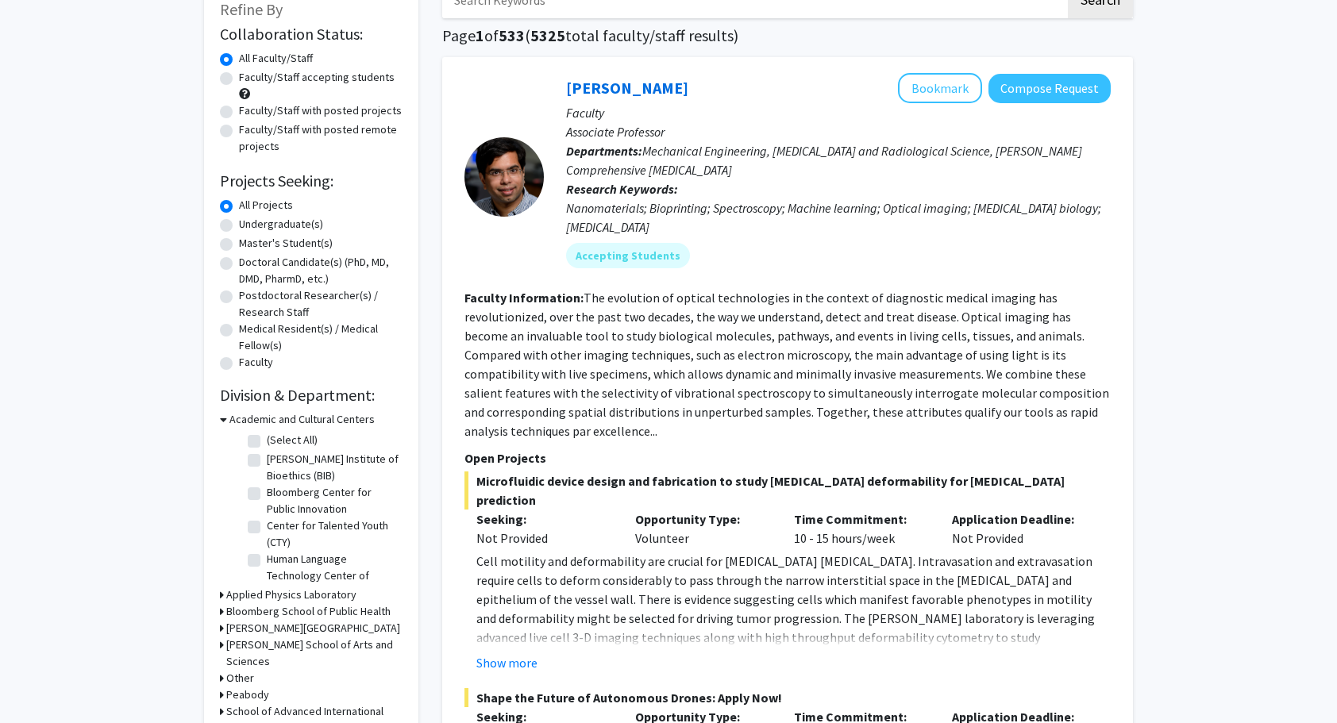
scroll to position [92, 0]
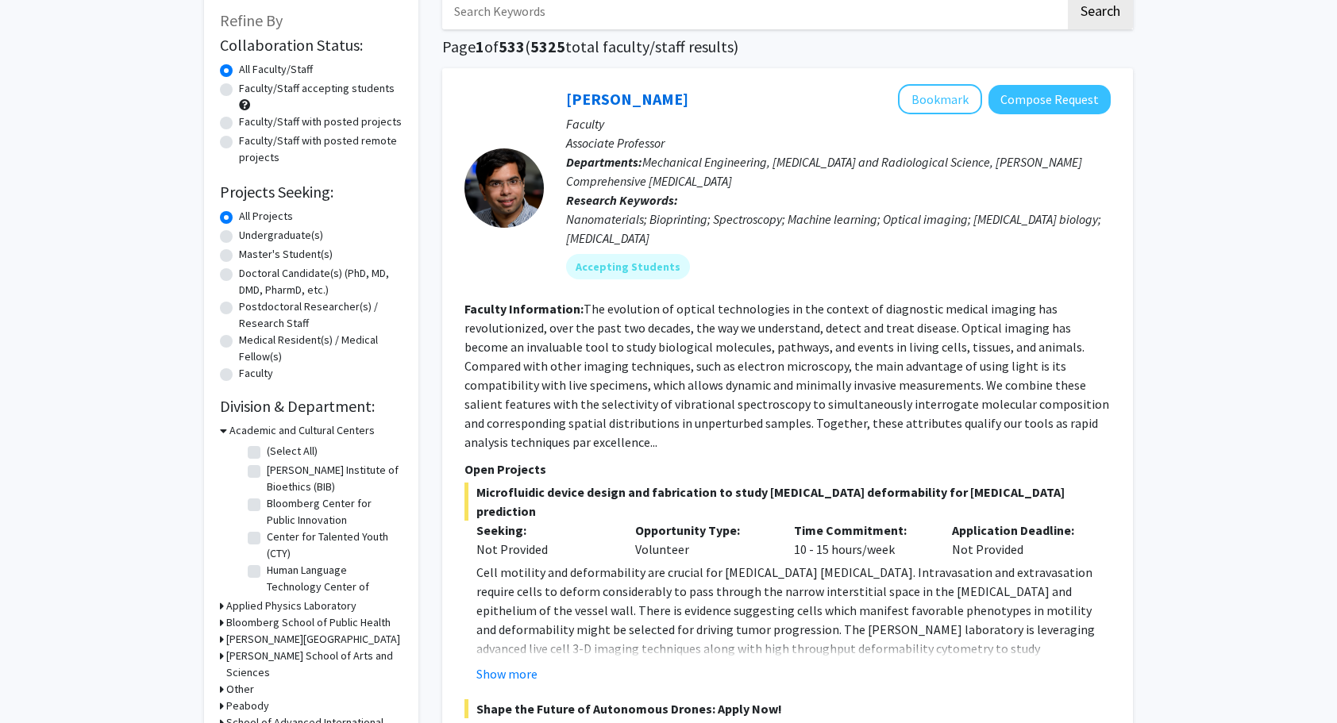
click at [239, 252] on label "Master's Student(s)" at bounding box center [286, 254] width 94 height 17
click at [239, 252] on input "Master's Student(s)" at bounding box center [244, 251] width 10 height 10
radio input "true"
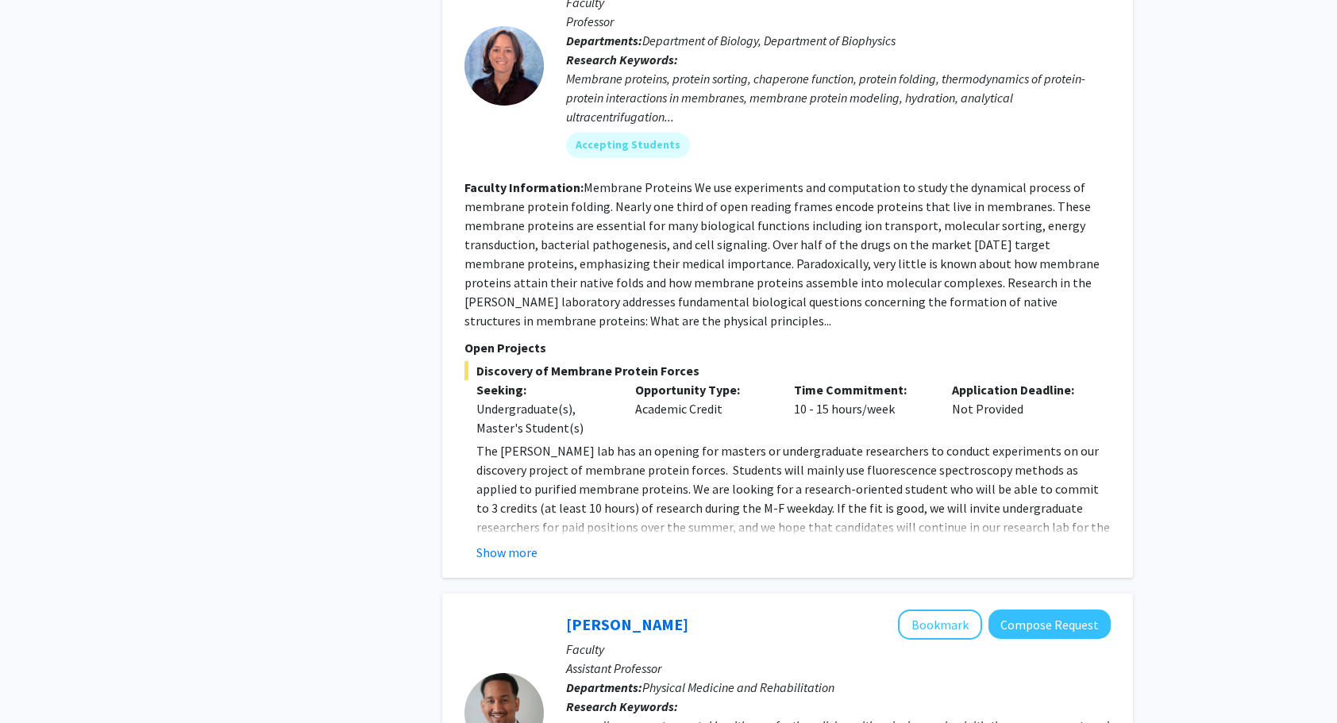
scroll to position [916, 0]
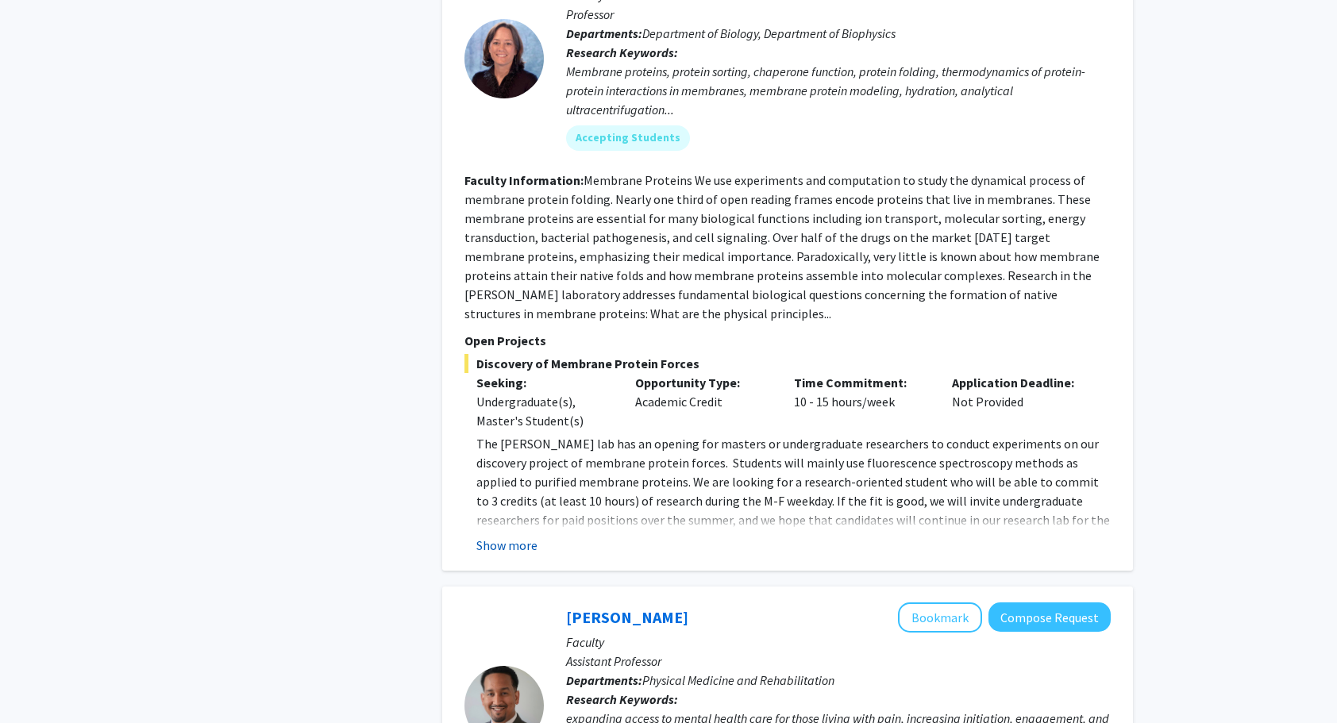
click at [520, 536] on button "Show more" at bounding box center [506, 545] width 61 height 19
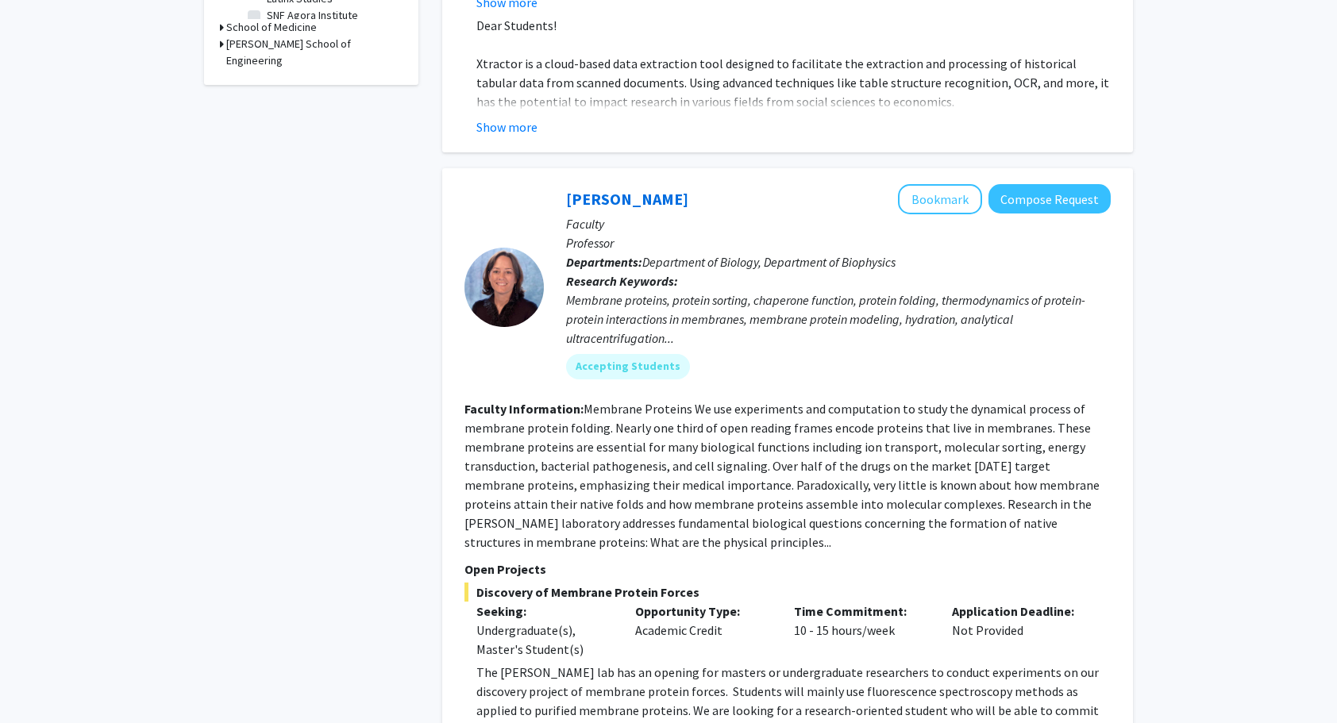
scroll to position [685, 0]
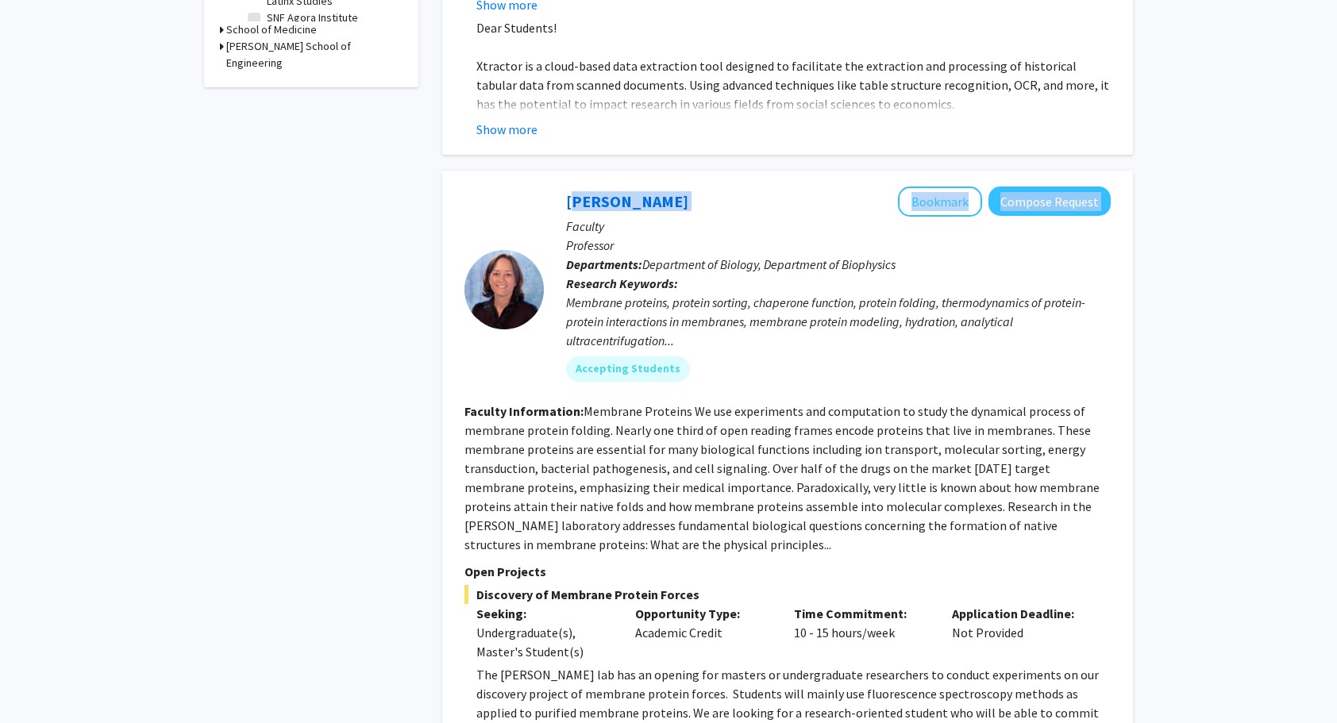
drag, startPoint x: 696, startPoint y: 159, endPoint x: 552, endPoint y: 162, distance: 144.5
click at [552, 187] on div "Karen Fleming Bookmark Compose Request Faculty Professor Departments: Departmen…" at bounding box center [827, 290] width 567 height 207
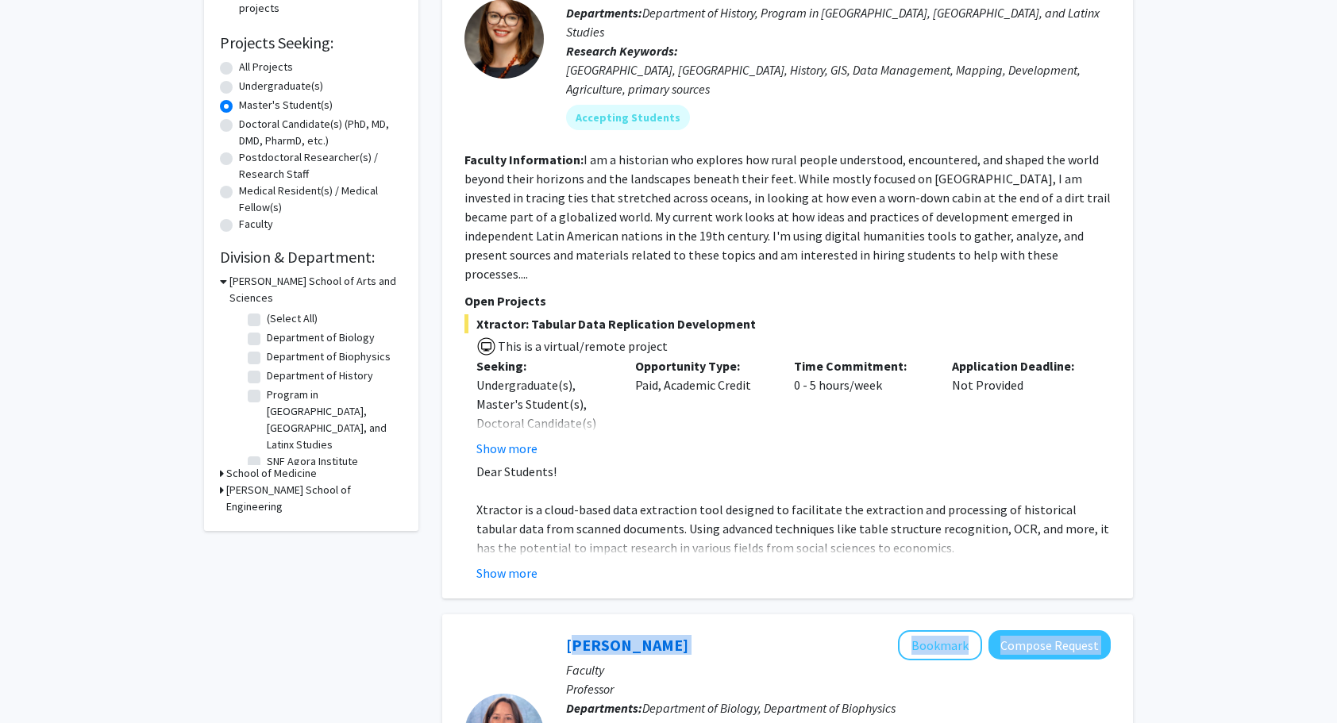
scroll to position [241, 0]
click at [229, 483] on h3 "Whiting School of Engineering" at bounding box center [314, 499] width 176 height 33
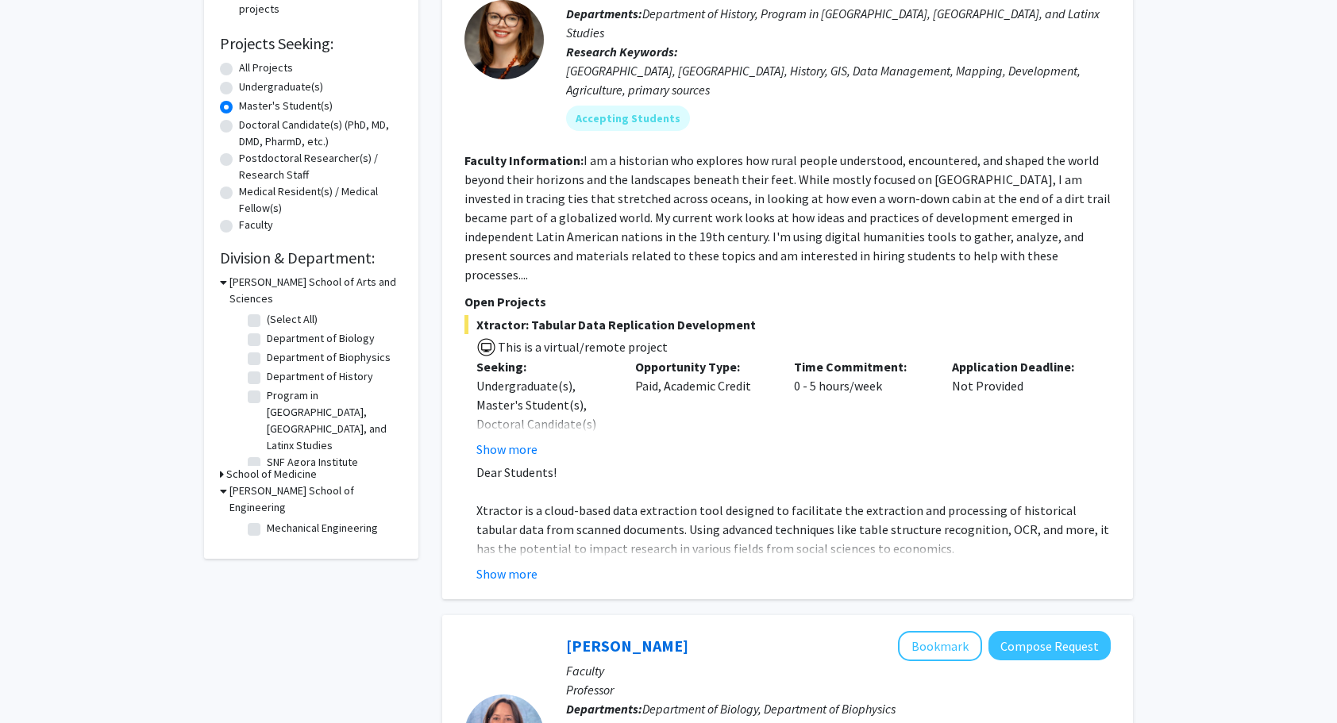
click at [267, 520] on label "Mechanical Engineering" at bounding box center [322, 528] width 111 height 17
click at [267, 520] on input "Mechanical Engineering" at bounding box center [272, 525] width 10 height 10
checkbox input "true"
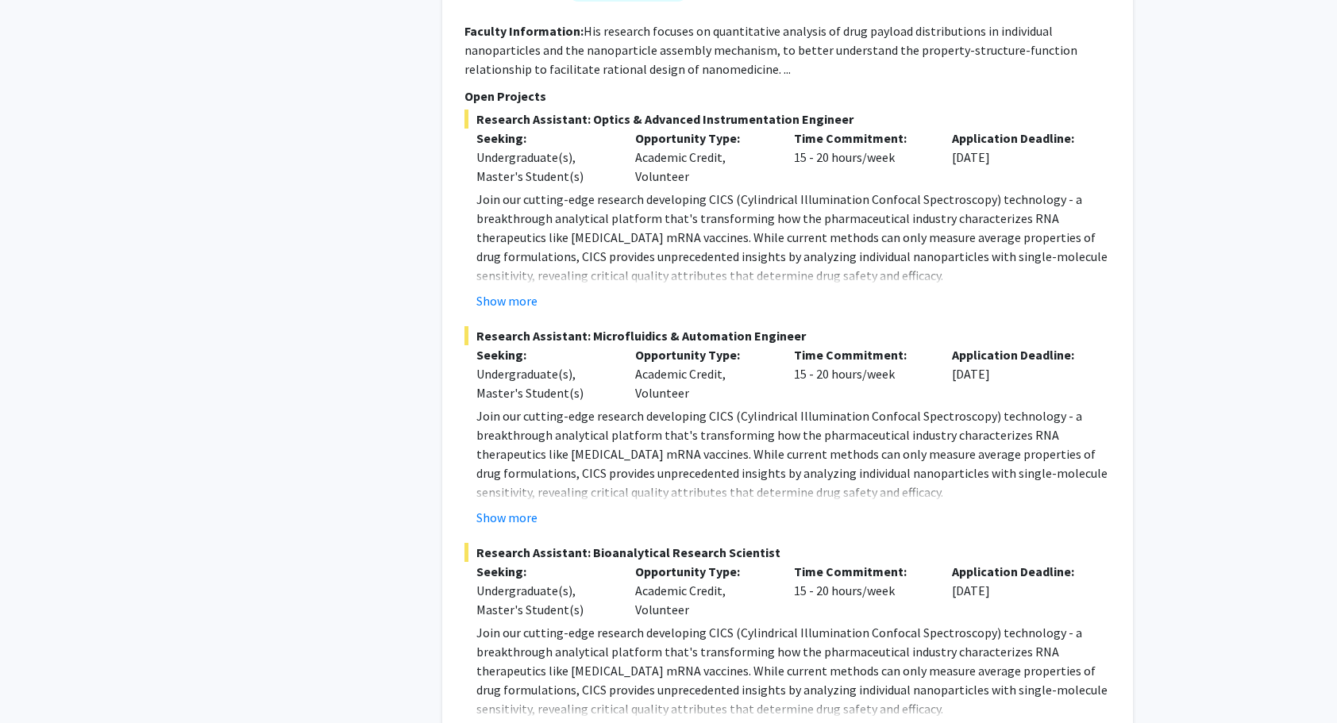
scroll to position [1953, 0]
